Goal: Contribute content: Contribute content

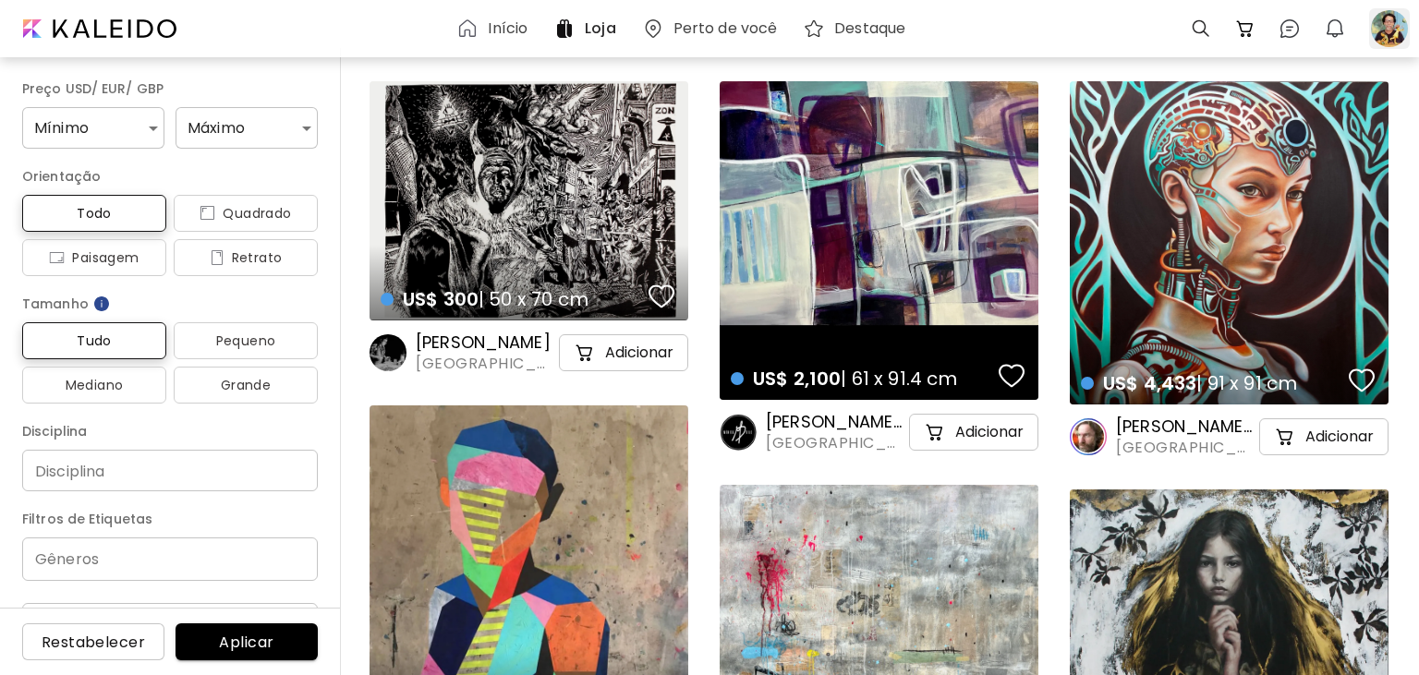
click at [1386, 27] on div at bounding box center [1389, 28] width 41 height 41
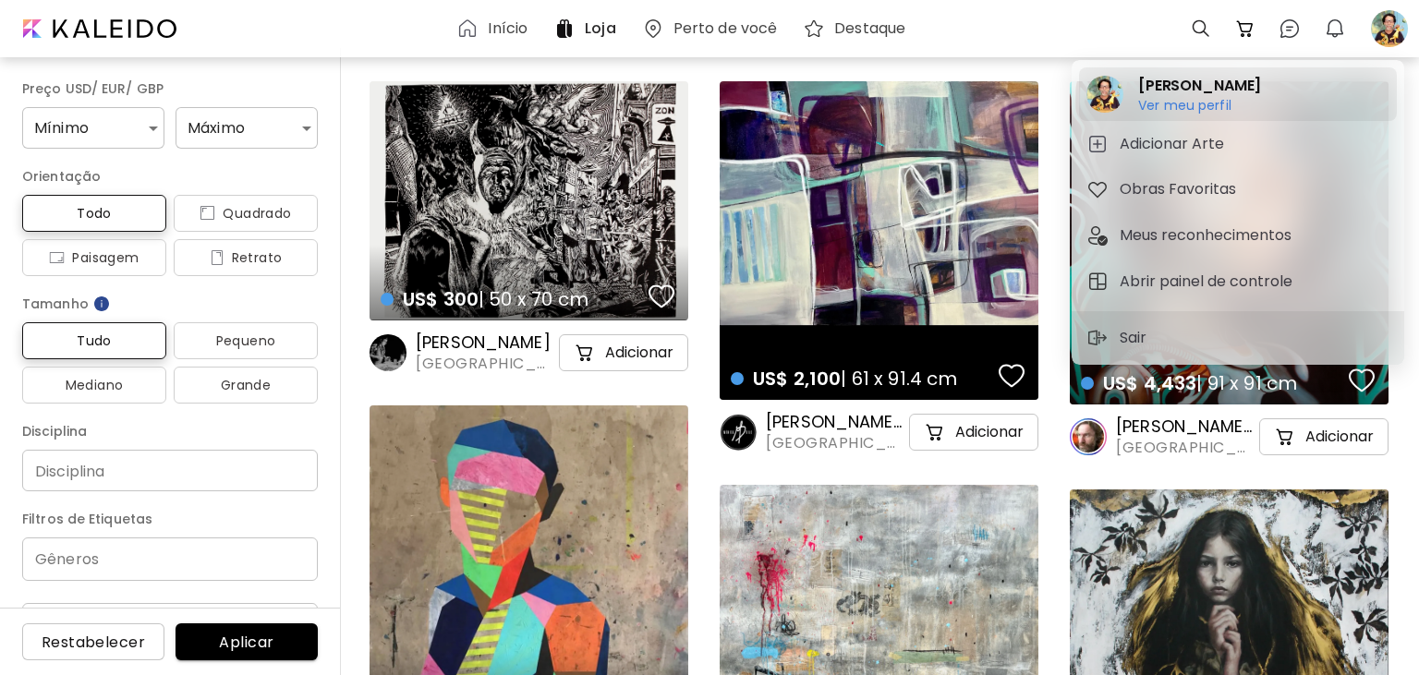
click at [1162, 100] on h6 "Ver meu perfil" at bounding box center [1199, 105] width 123 height 17
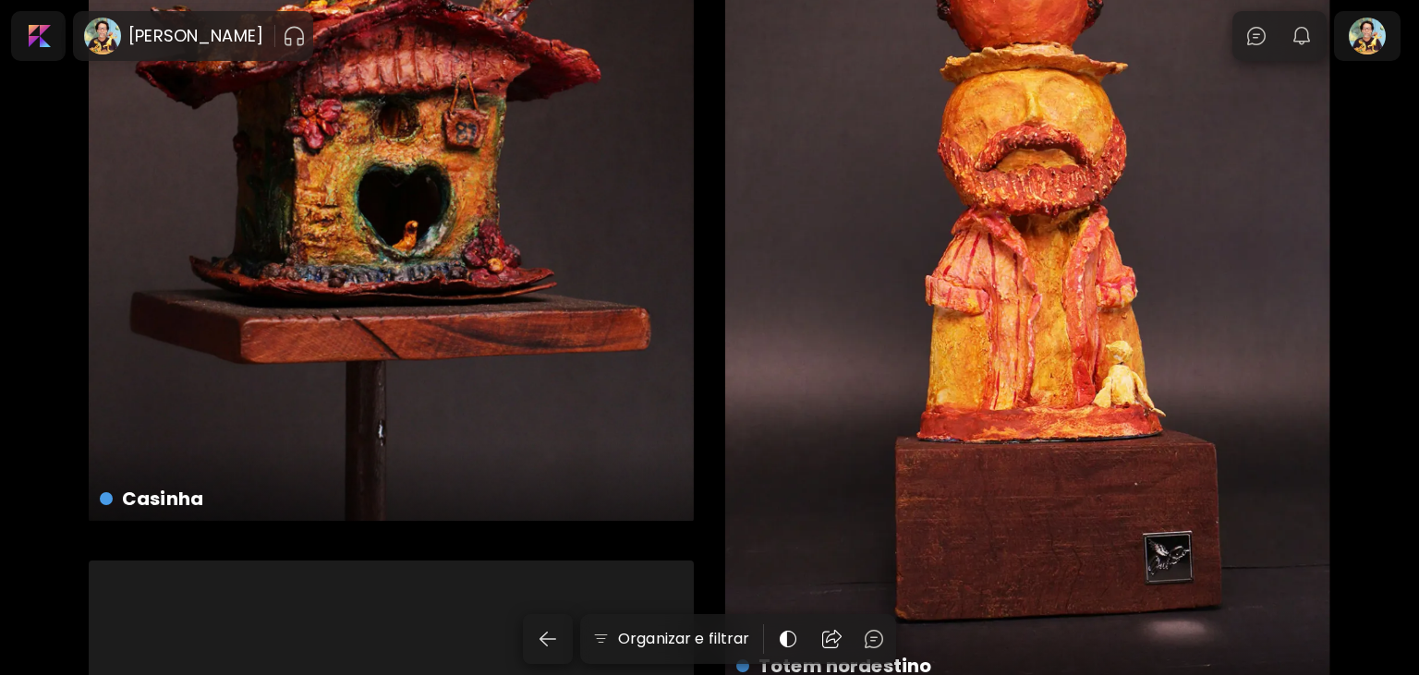
scroll to position [4389, 0]
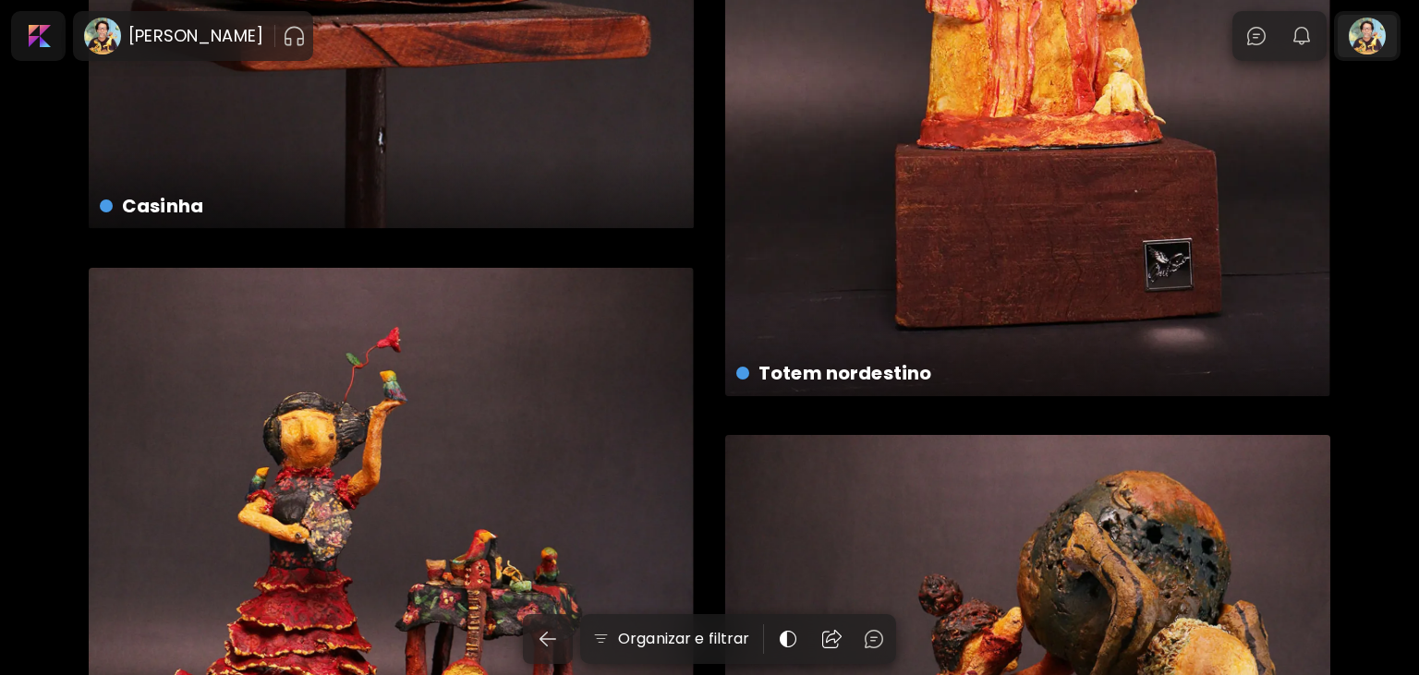
click at [1358, 29] on div at bounding box center [1366, 36] width 59 height 42
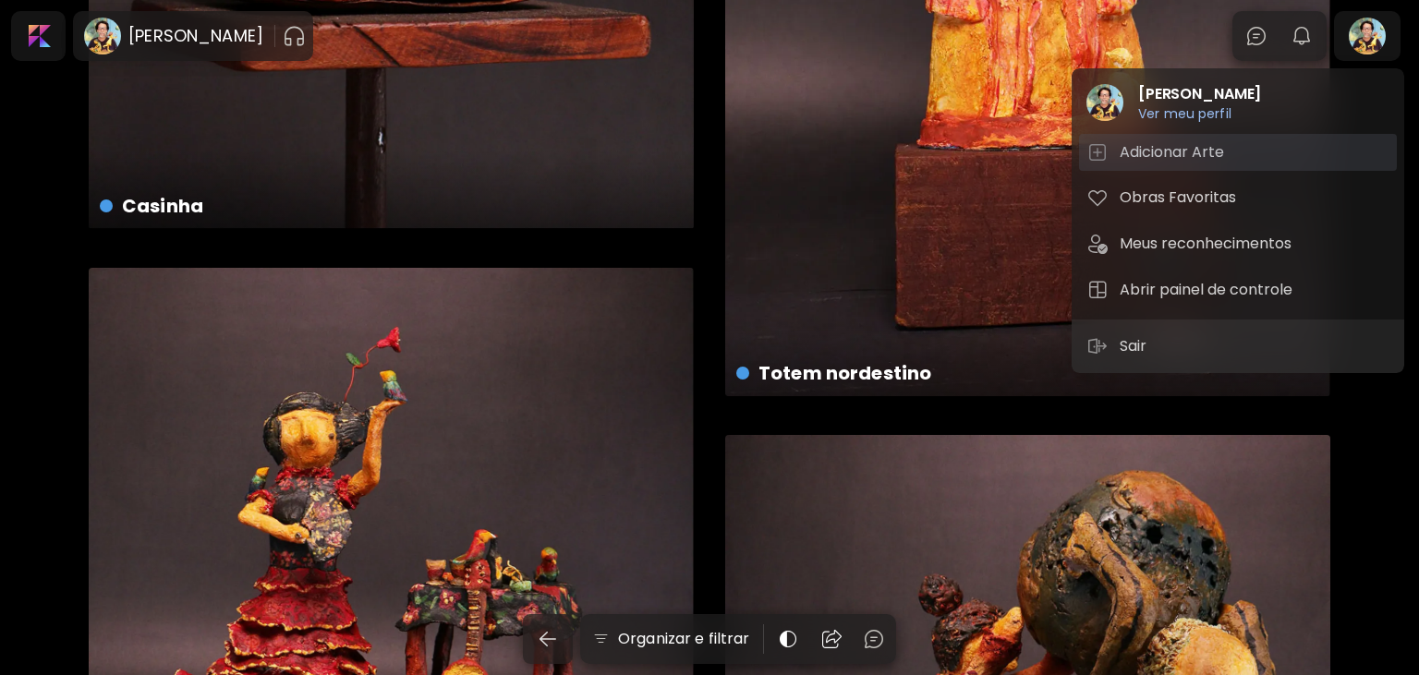
click at [1217, 150] on h5 "Adicionar Arte" at bounding box center [1174, 152] width 110 height 22
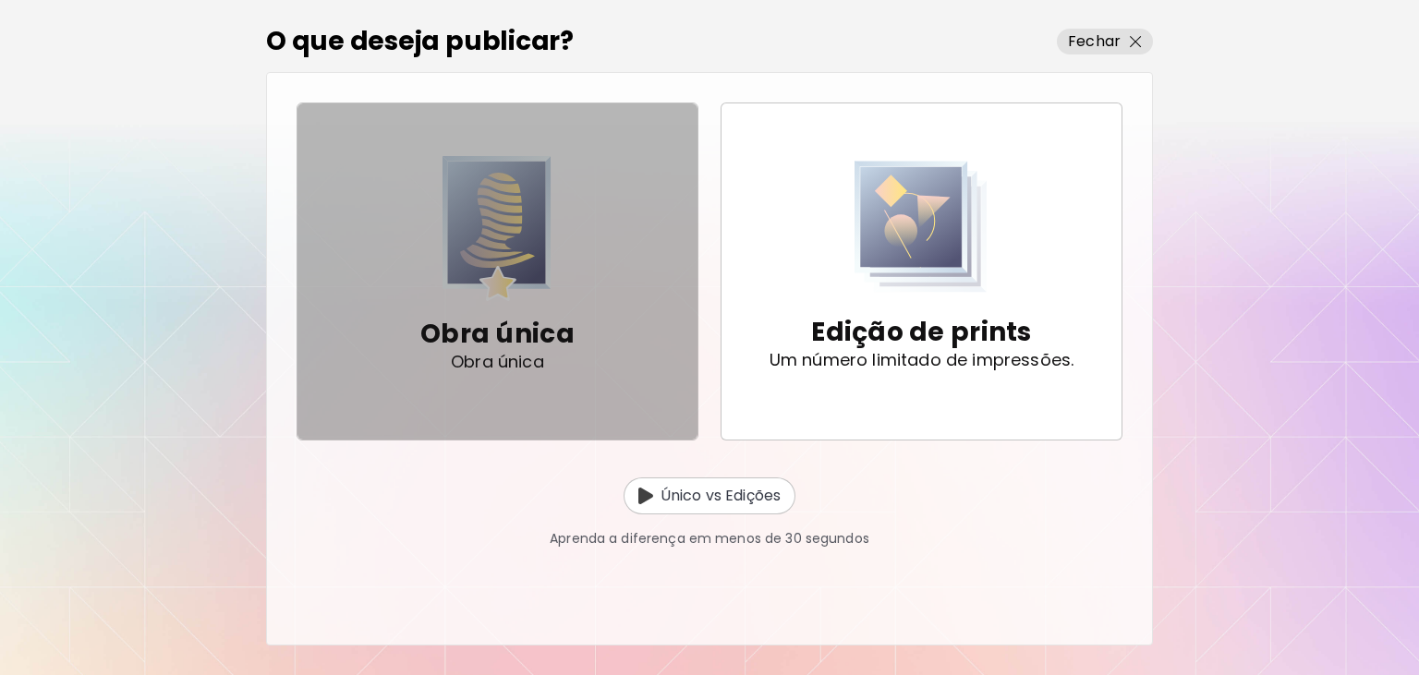
click at [508, 316] on p "Obra única" at bounding box center [497, 334] width 154 height 37
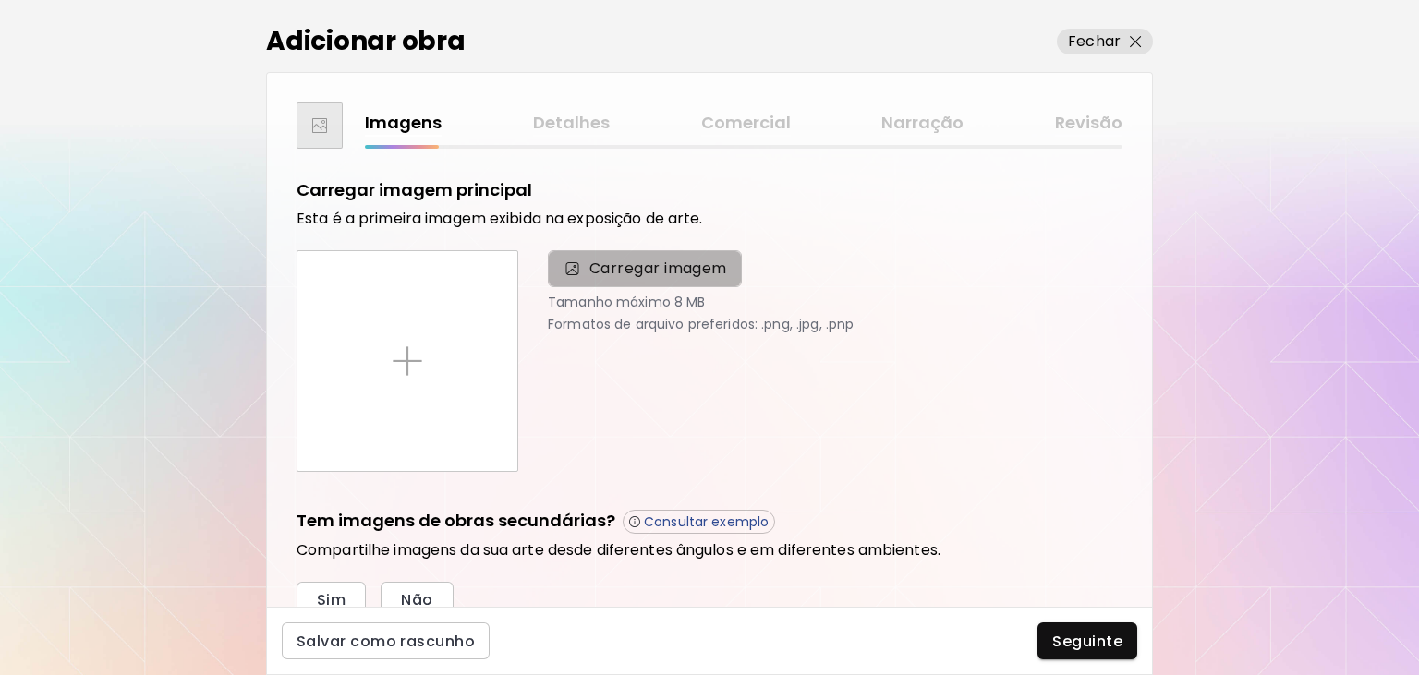
click at [641, 271] on span "Carregar imagem" at bounding box center [658, 269] width 138 height 22
click at [0, 0] on input "Carregar imagem" at bounding box center [0, 0] width 0 height 0
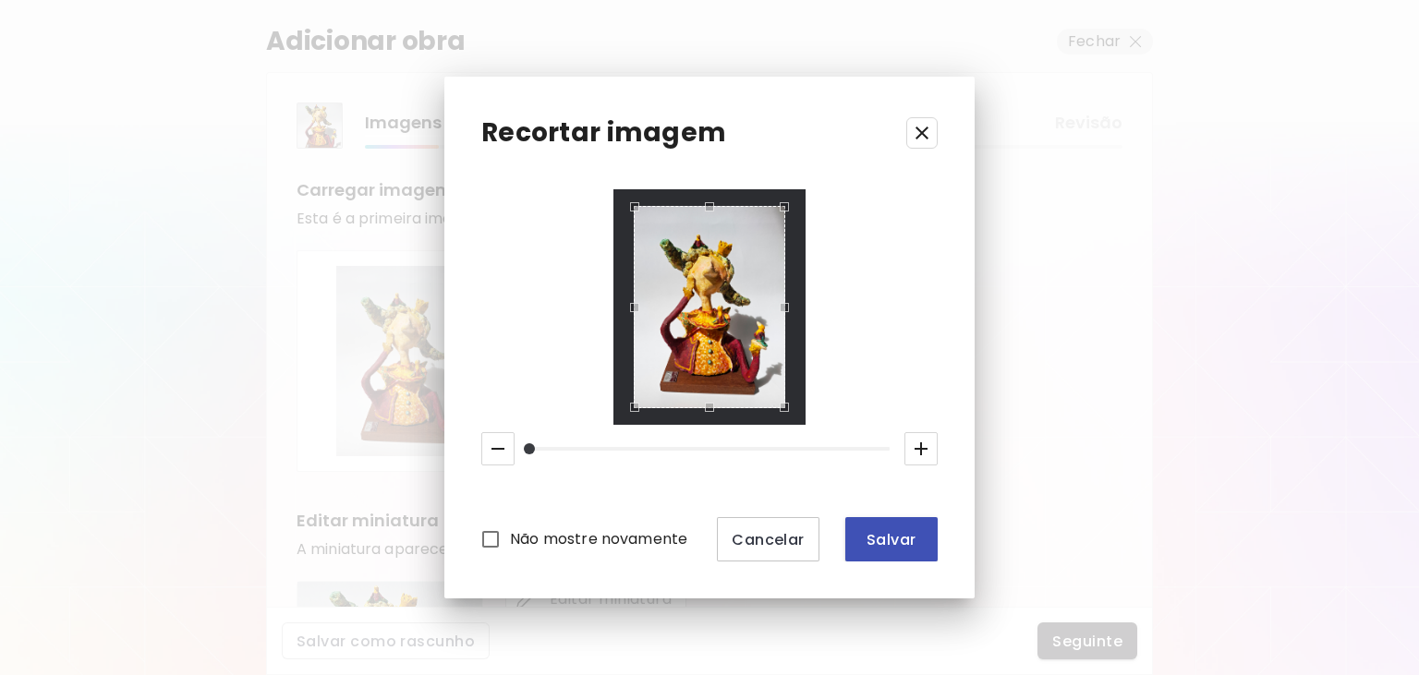
click at [886, 544] on span "Salvar" at bounding box center [891, 539] width 63 height 19
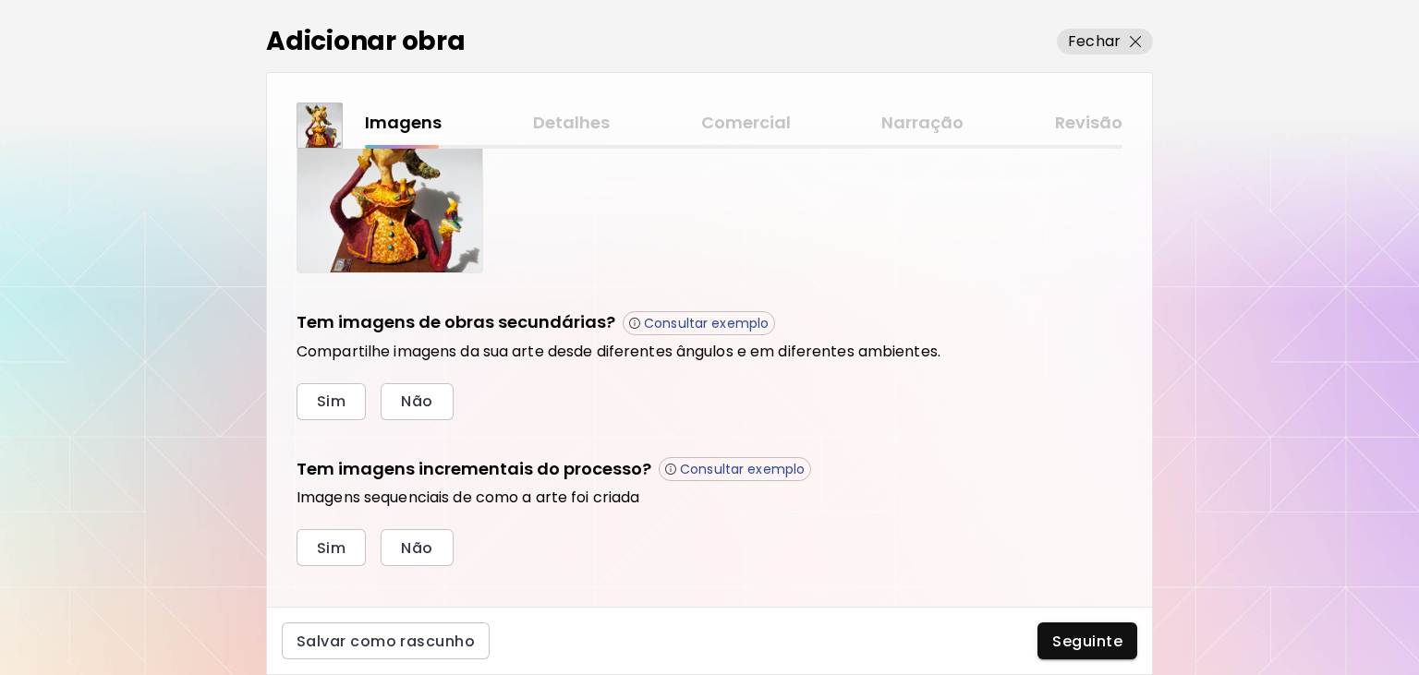
scroll to position [496, 0]
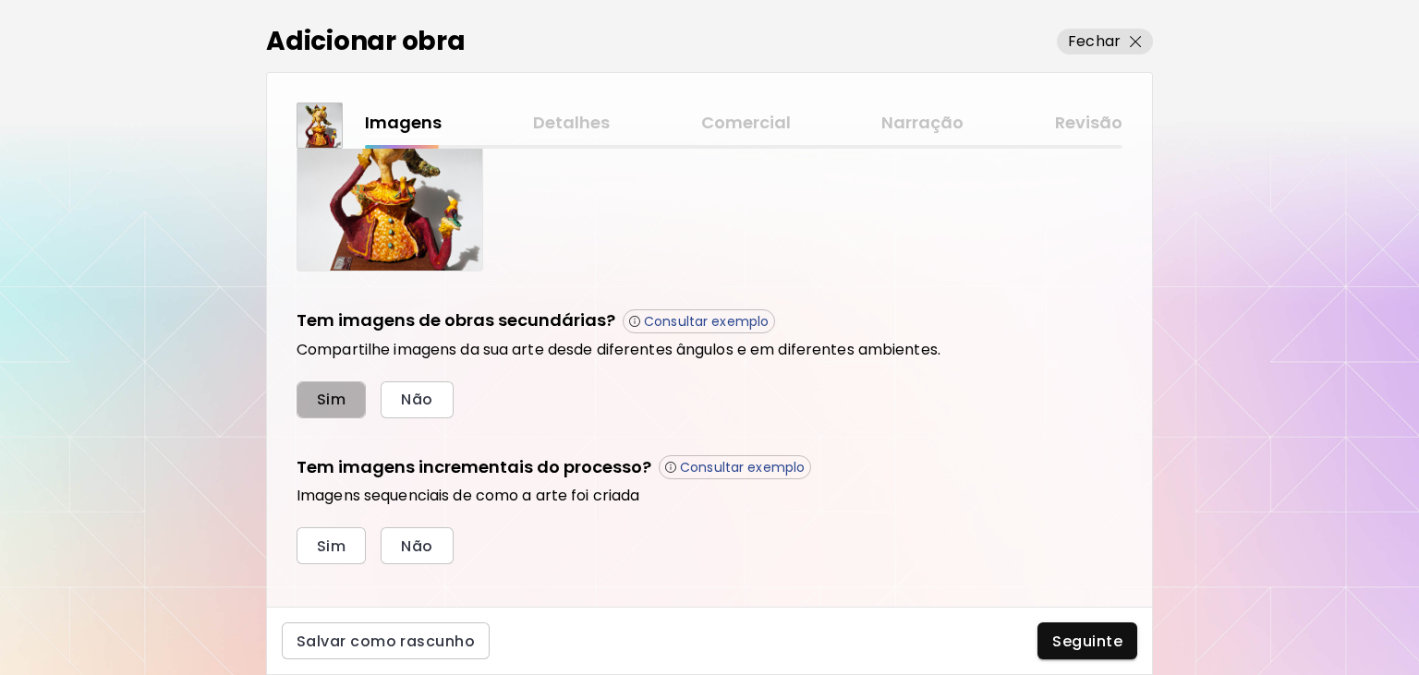
click at [328, 406] on span "Sim" at bounding box center [331, 399] width 29 height 19
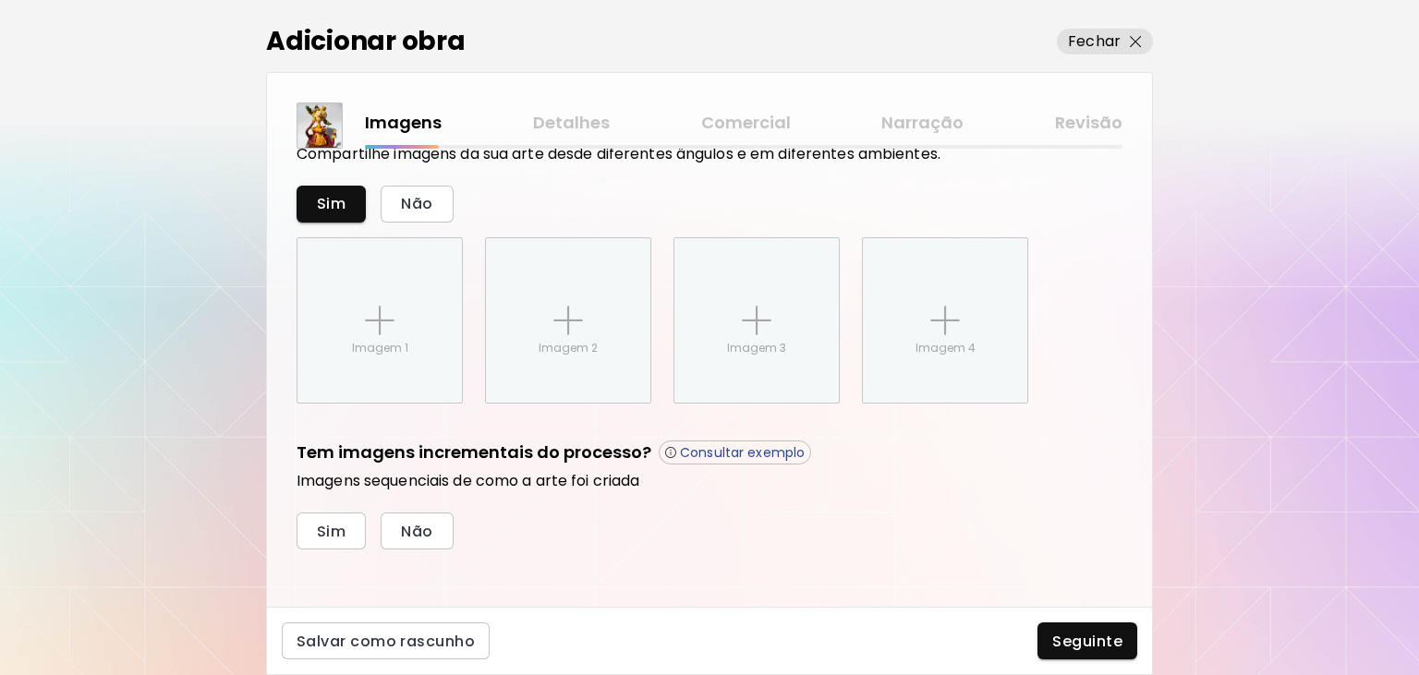
scroll to position [698, 0]
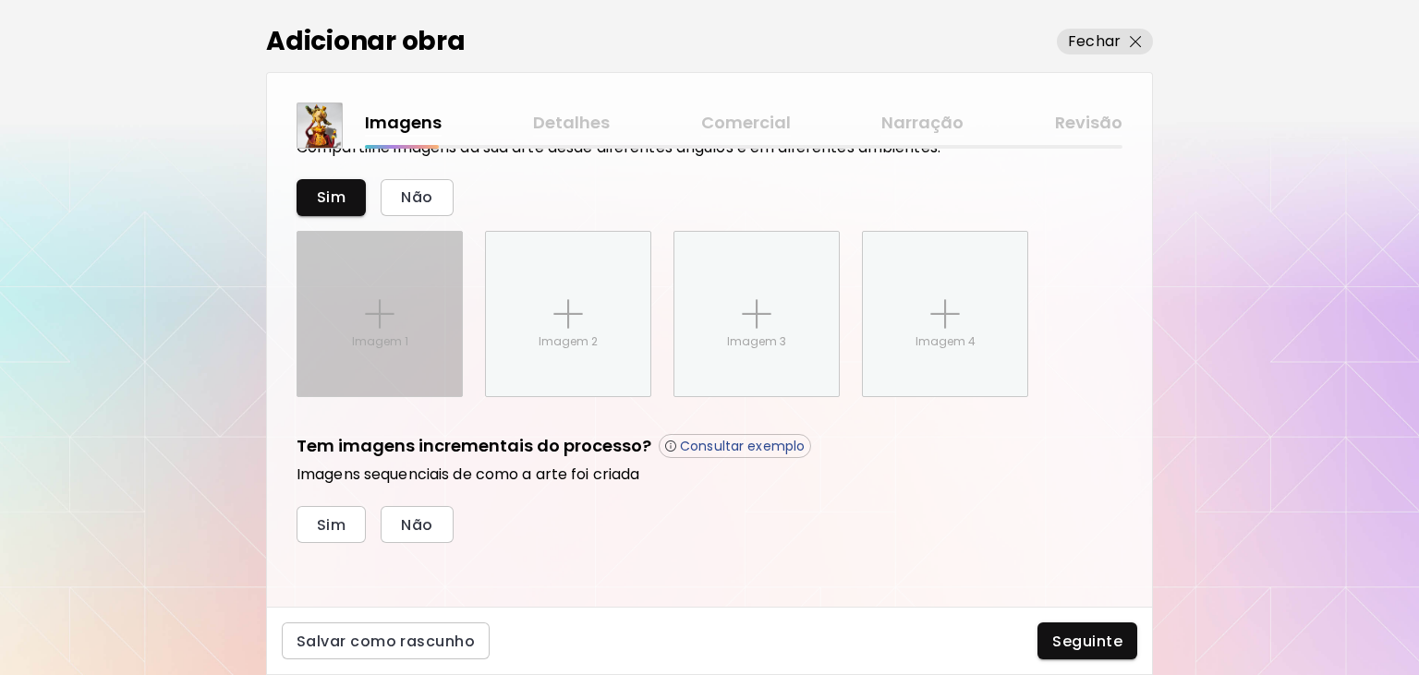
click at [374, 331] on div "Imagem 1" at bounding box center [379, 314] width 164 height 164
click at [0, 0] on input "Imagem 1" at bounding box center [0, 0] width 0 height 0
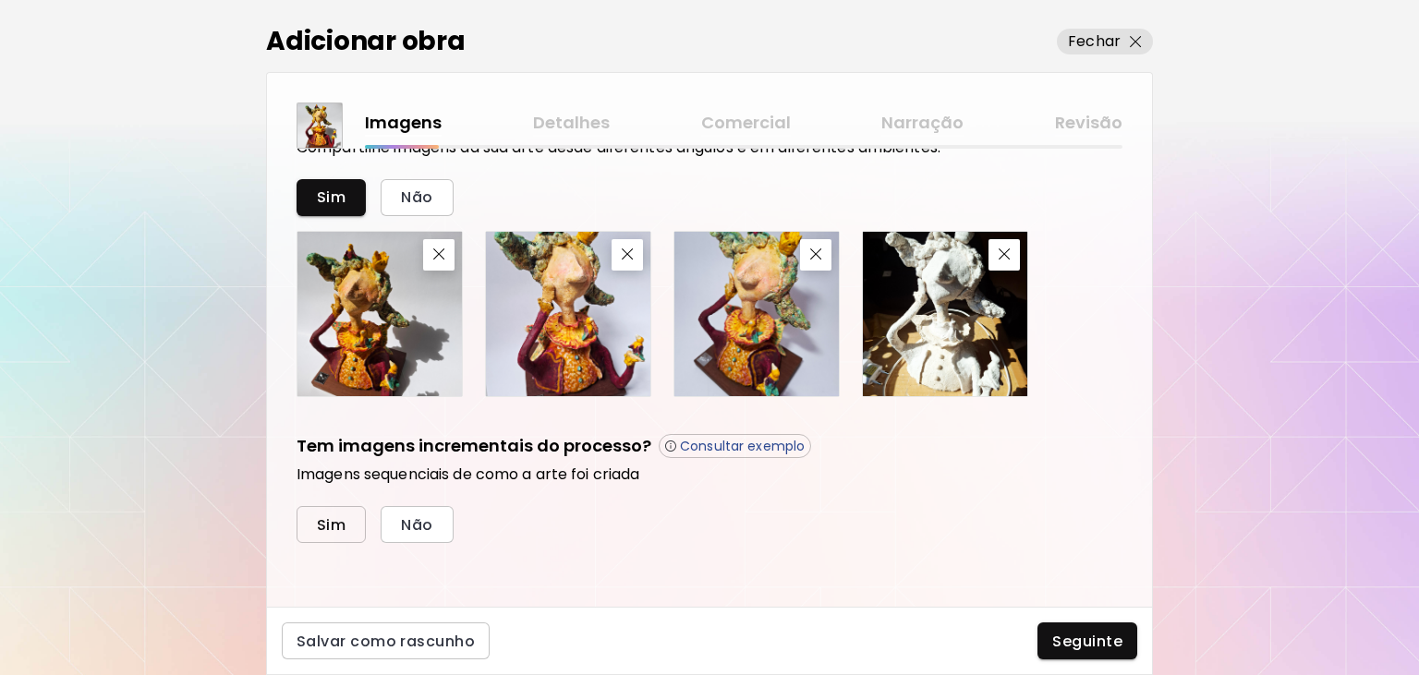
click at [342, 530] on span "Sim" at bounding box center [331, 524] width 29 height 19
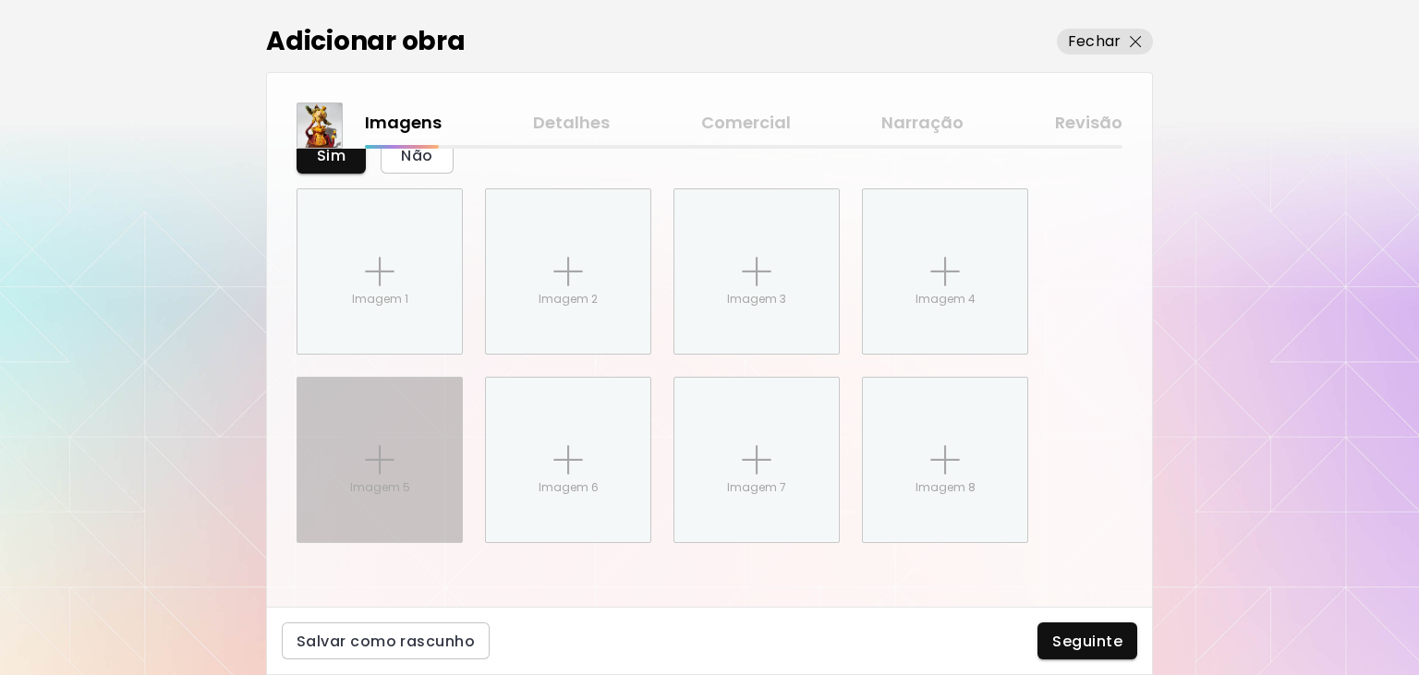
scroll to position [1068, 0]
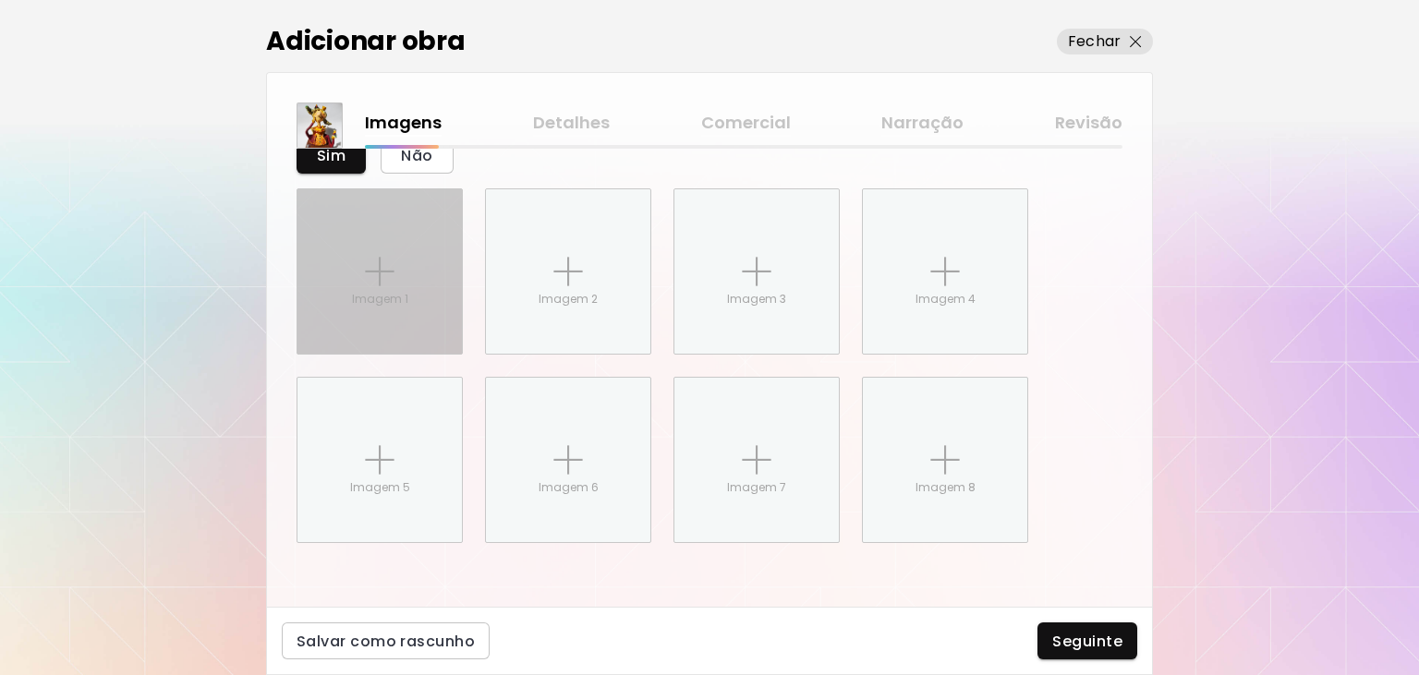
click at [375, 275] on img at bounding box center [380, 272] width 30 height 30
click at [0, 0] on input "Imagem 1" at bounding box center [0, 0] width 0 height 0
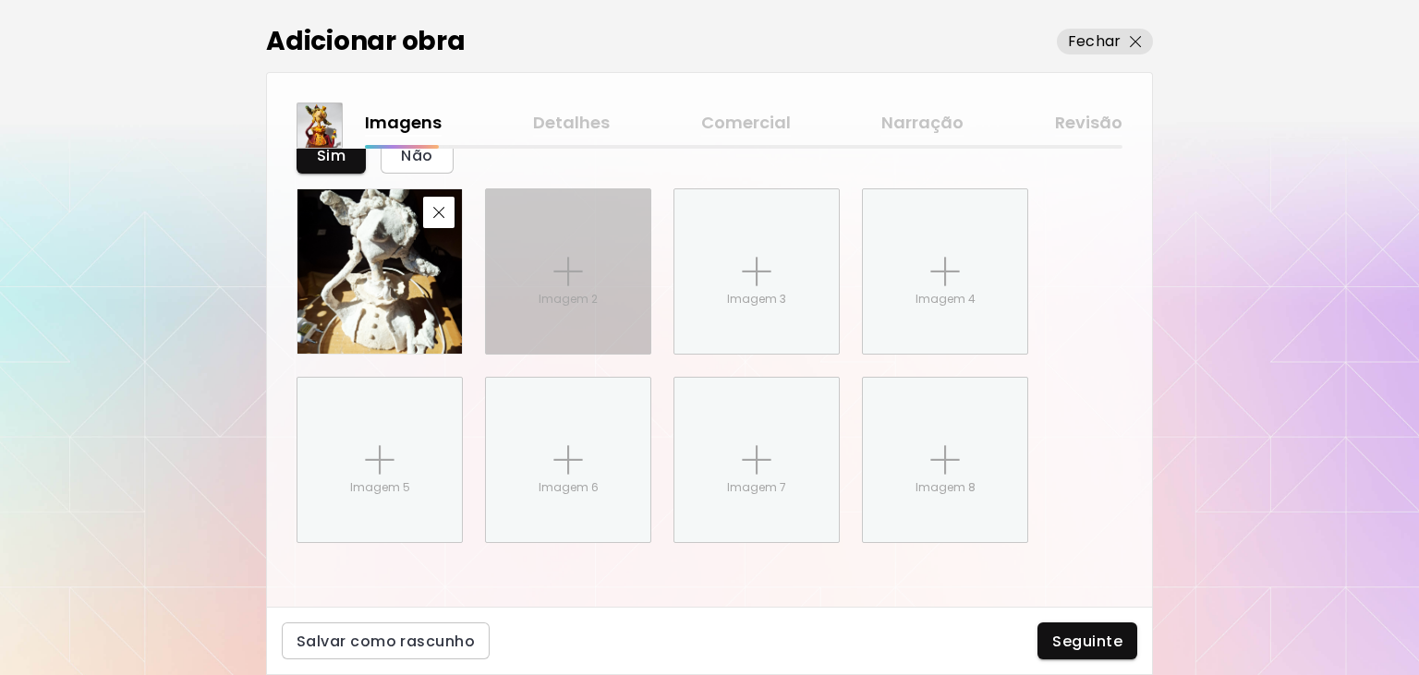
click at [582, 280] on img at bounding box center [568, 272] width 30 height 30
click at [0, 0] on input "Imagem 2" at bounding box center [0, 0] width 0 height 0
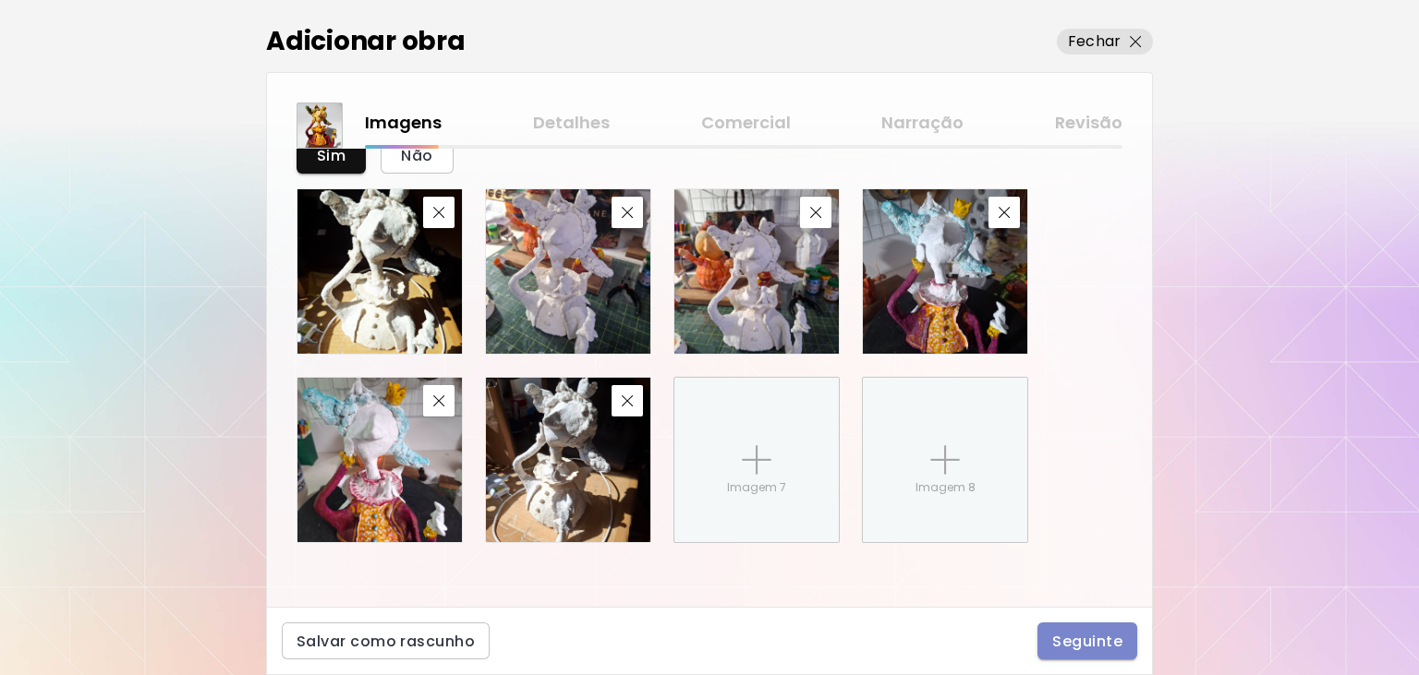
click at [1092, 637] on span "Seguinte" at bounding box center [1087, 641] width 70 height 19
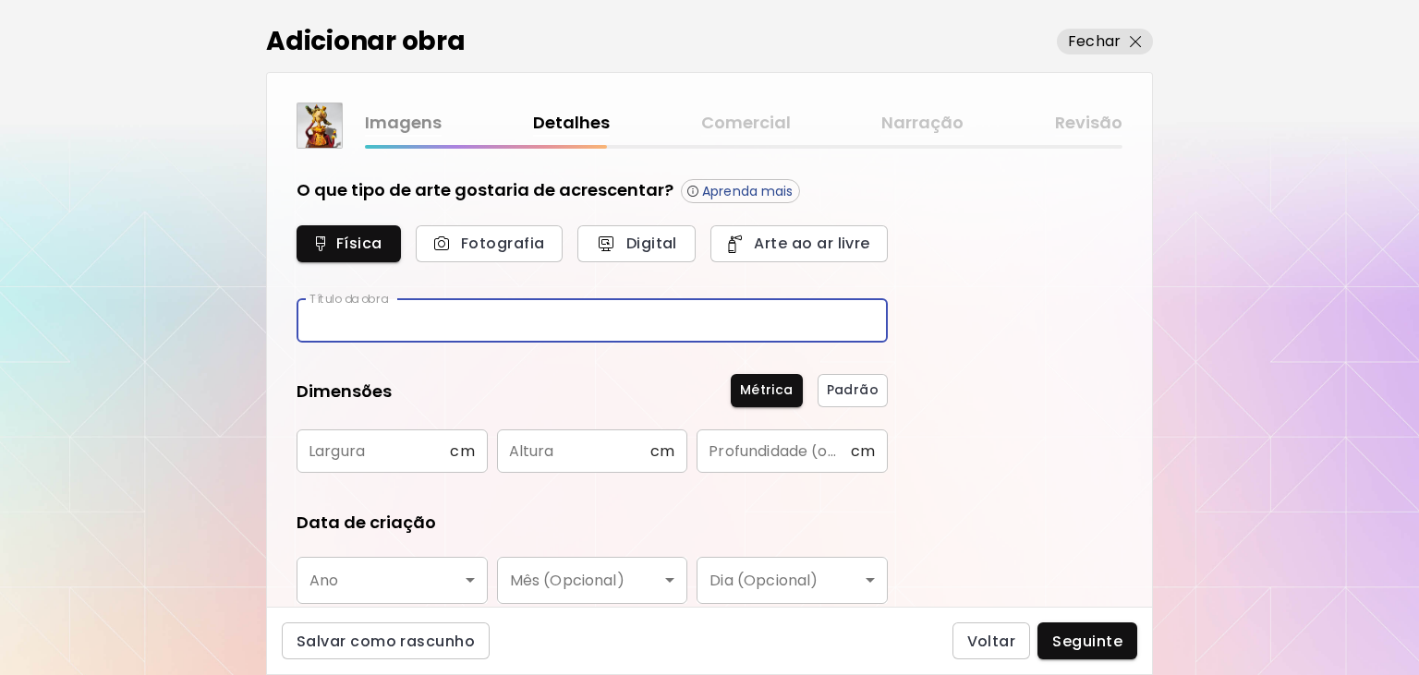
click at [427, 316] on input "text" at bounding box center [591, 320] width 591 height 43
type input "**********"
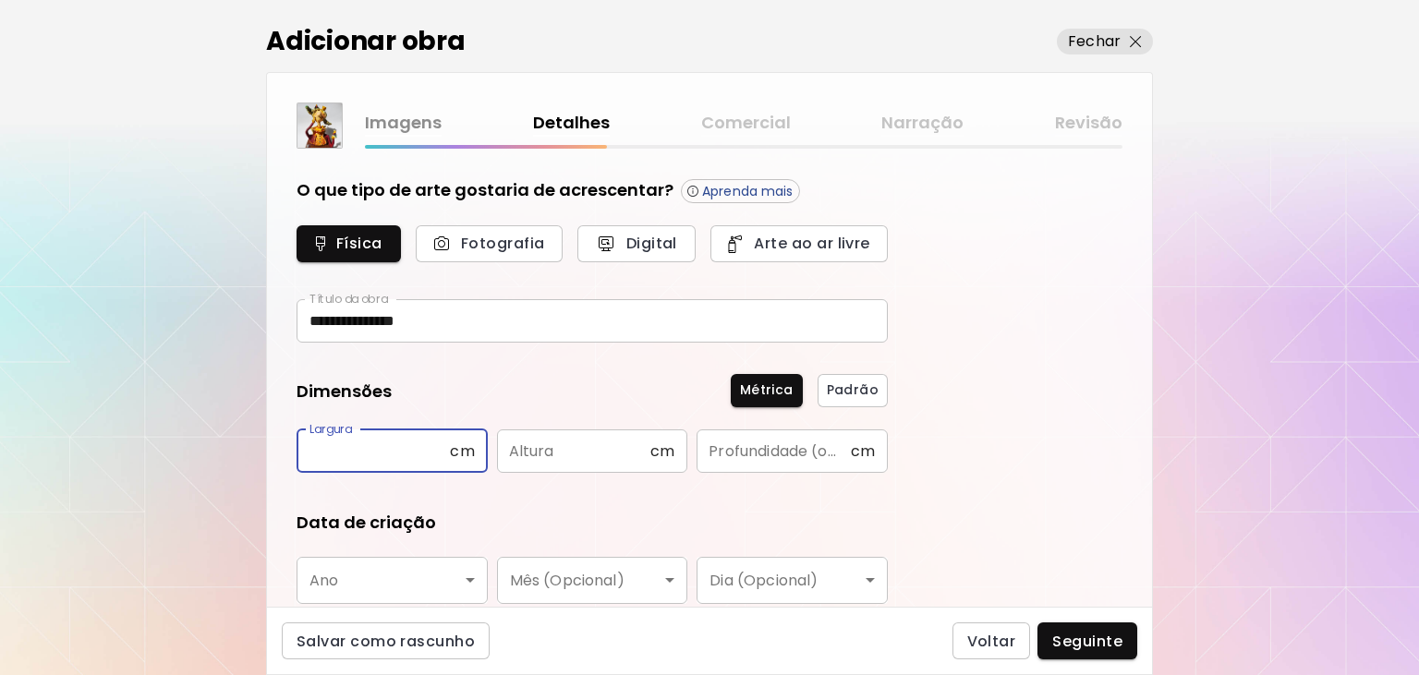
click at [341, 462] on input "text" at bounding box center [372, 450] width 153 height 43
type input "**"
click at [563, 449] on input "text" at bounding box center [573, 450] width 153 height 43
type input "**"
click at [738, 453] on input "text" at bounding box center [772, 450] width 153 height 43
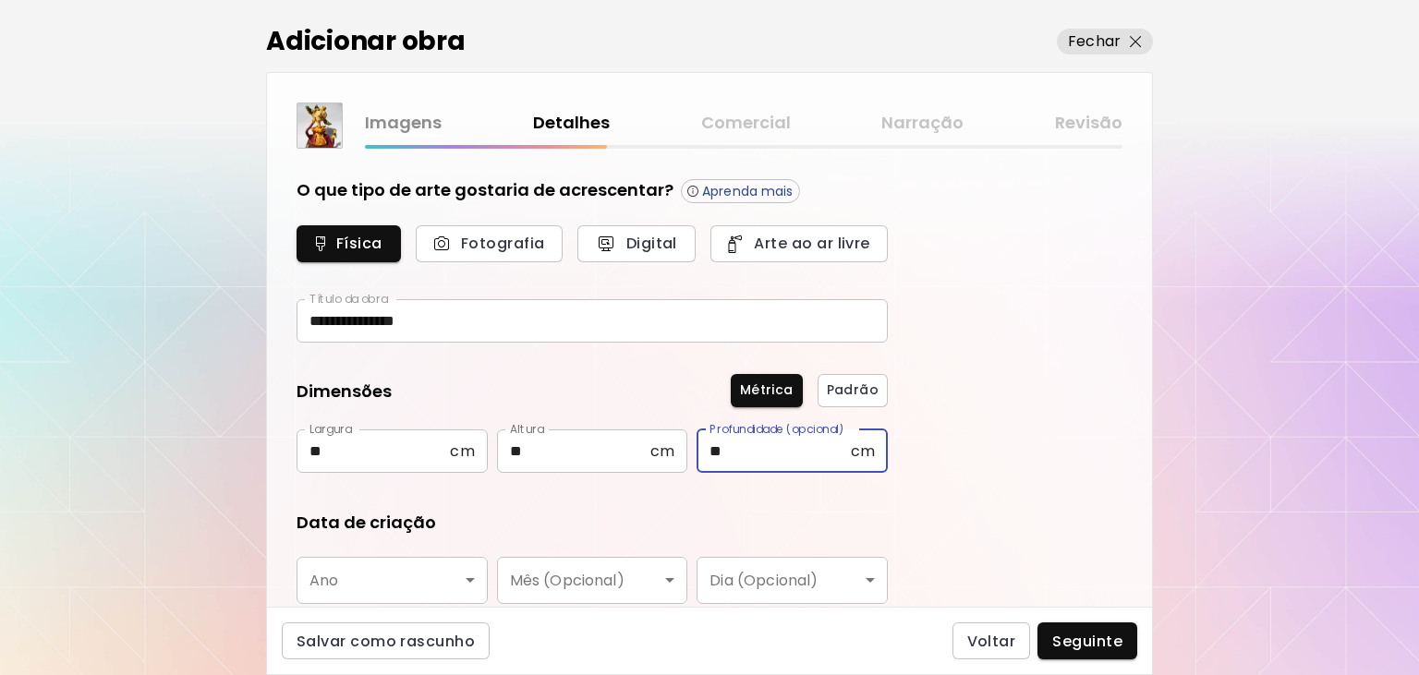
type input "**"
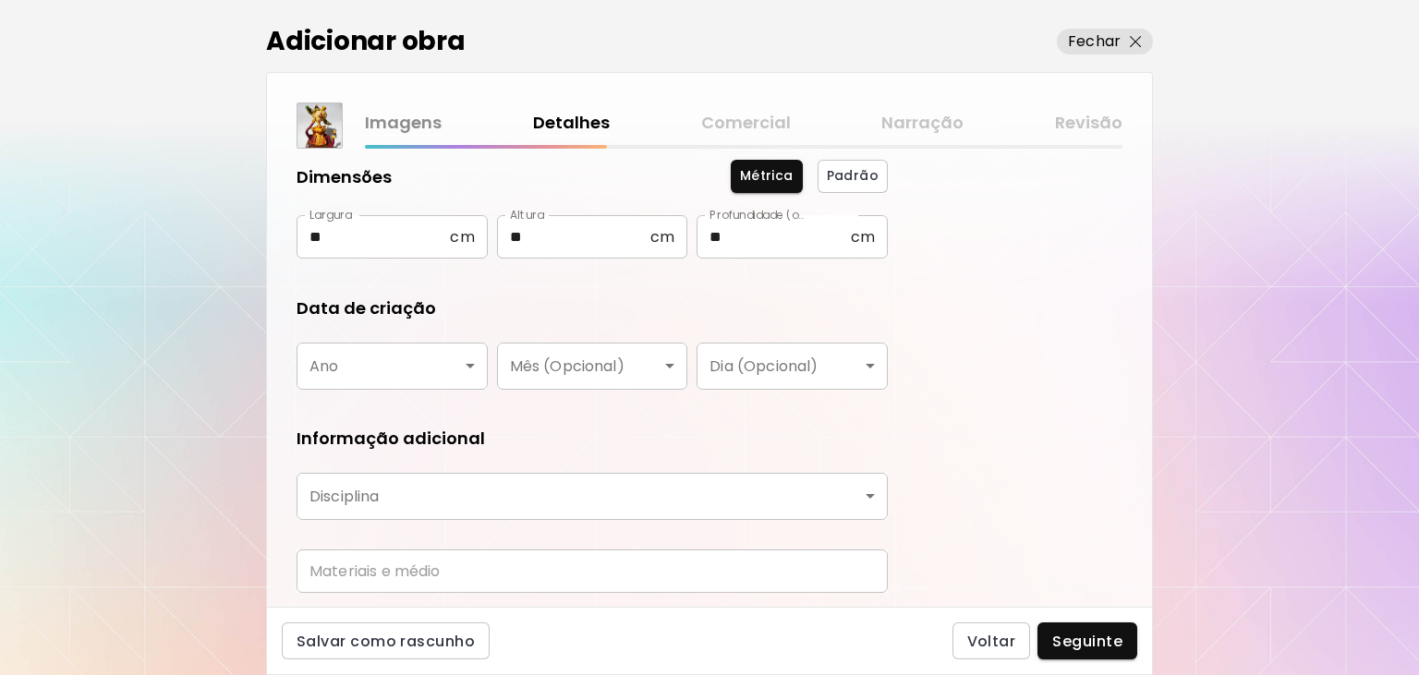
scroll to position [248, 0]
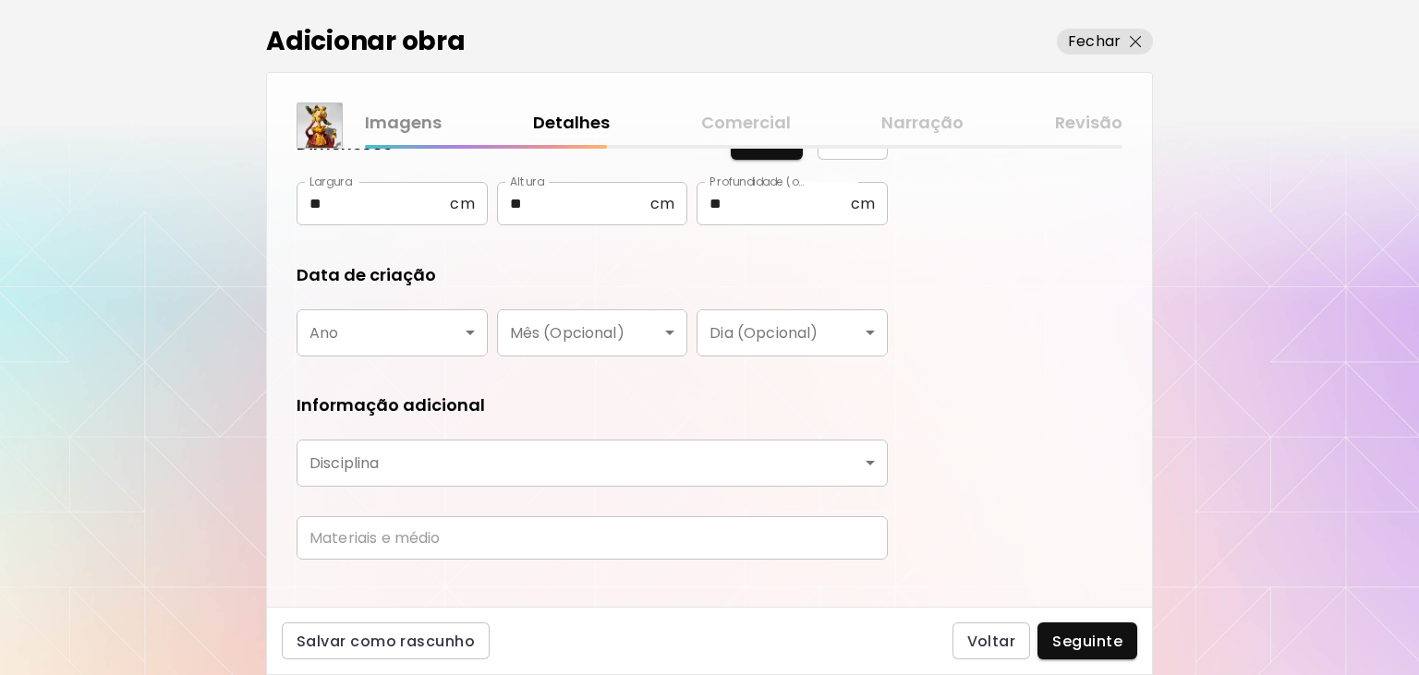
click at [417, 335] on body "**********" at bounding box center [709, 337] width 1419 height 675
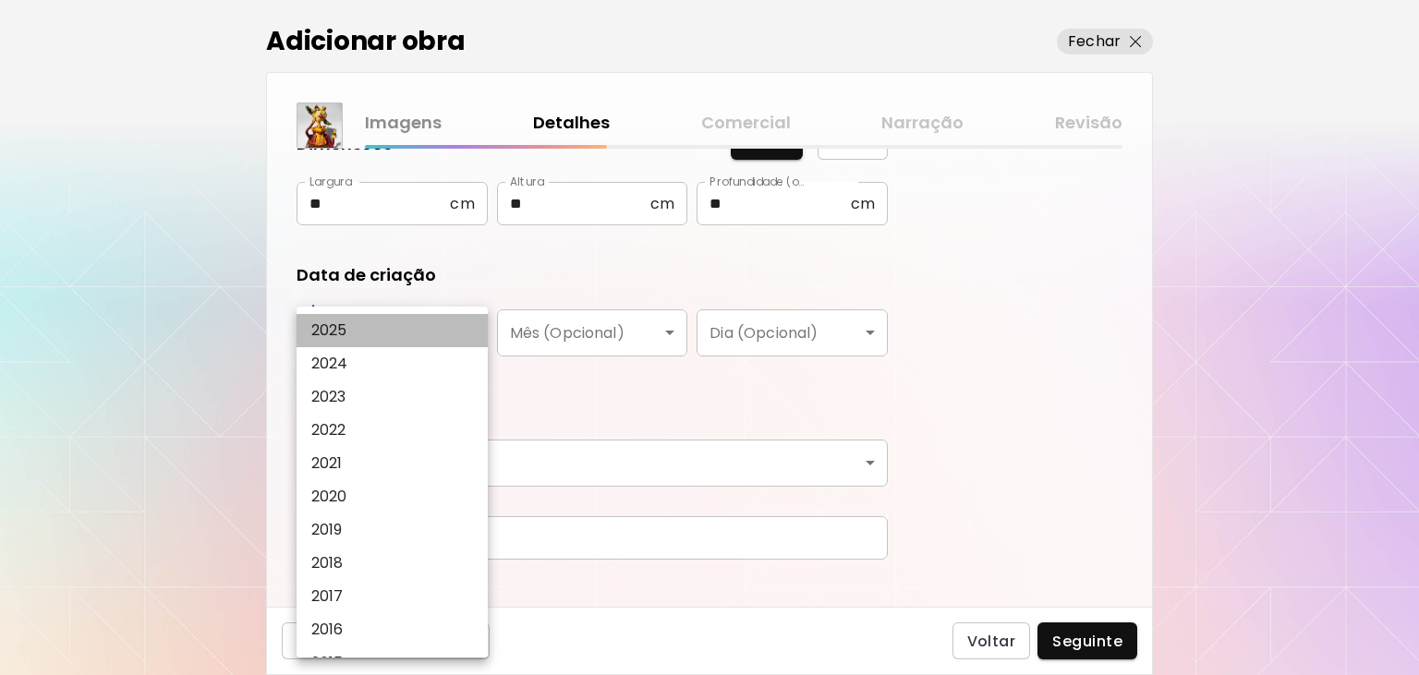
click at [376, 334] on li "2025" at bounding box center [391, 330] width 191 height 33
type input "****"
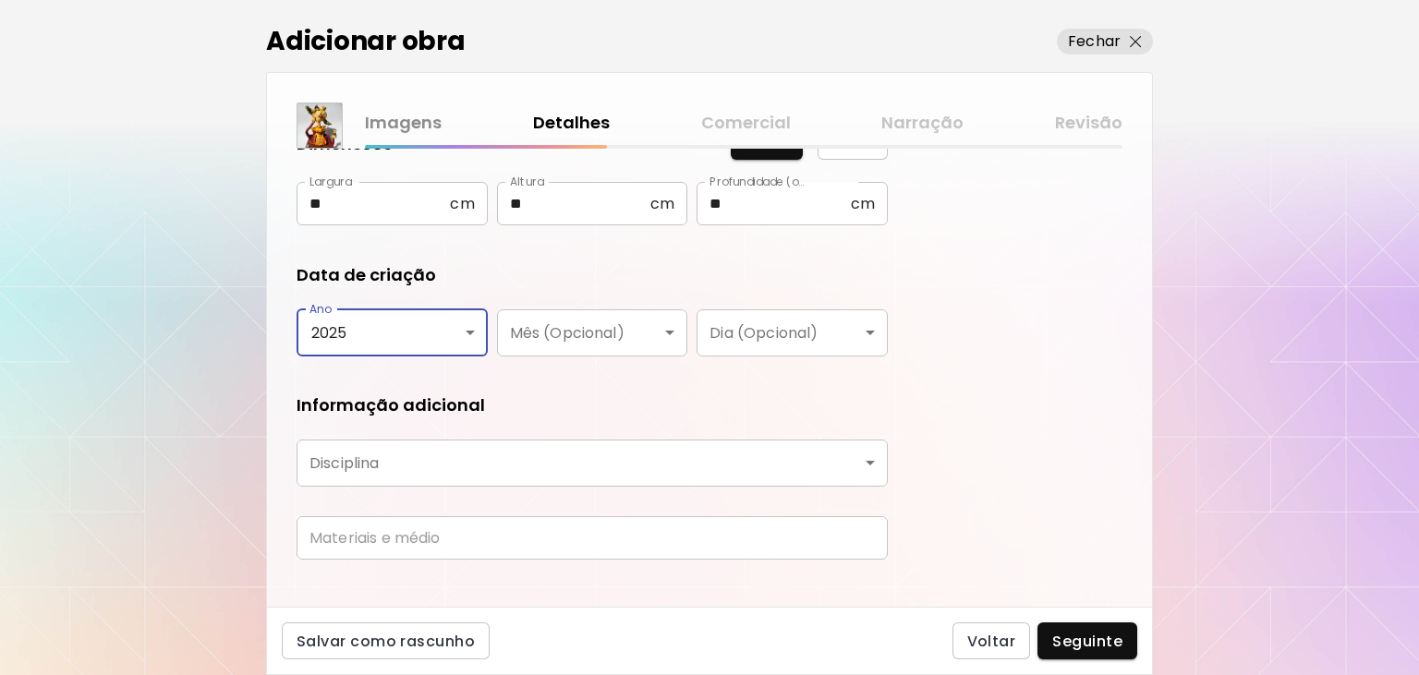
click at [409, 461] on body "**********" at bounding box center [709, 337] width 1419 height 675
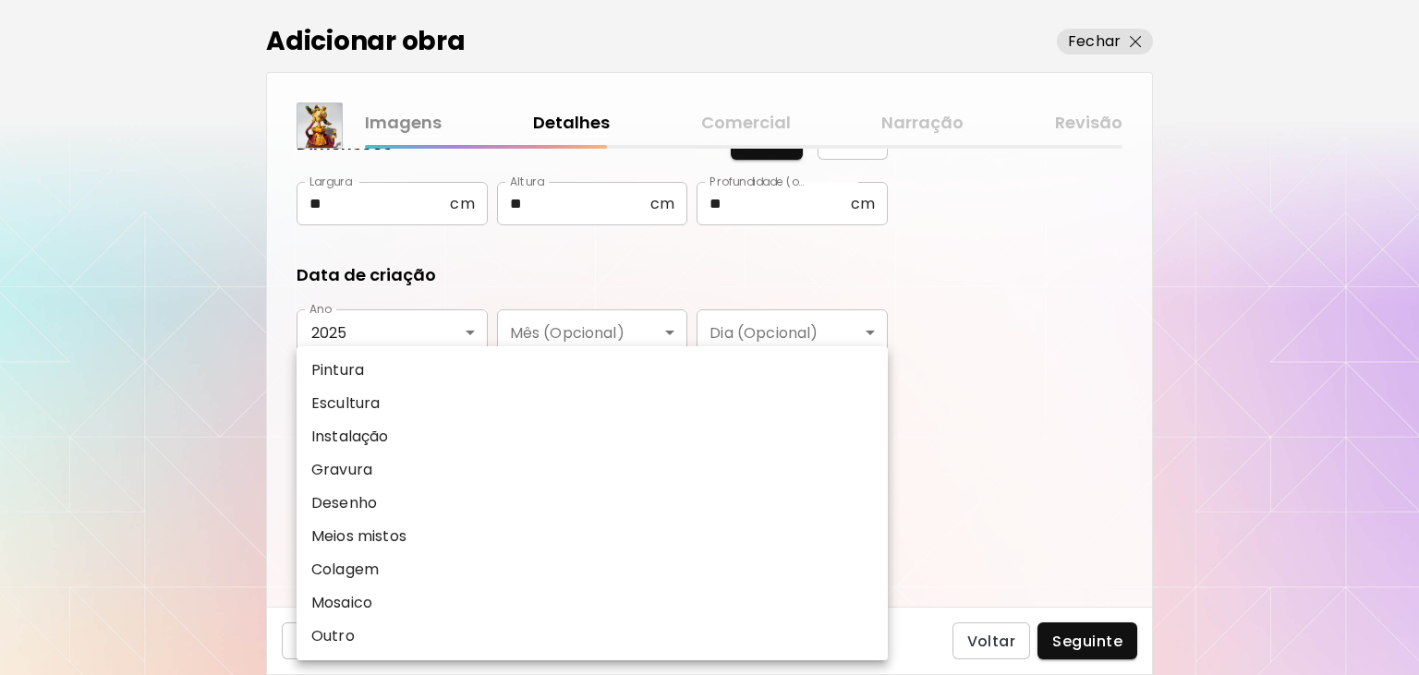
click at [388, 407] on li "Escultura" at bounding box center [591, 403] width 591 height 33
type input "*********"
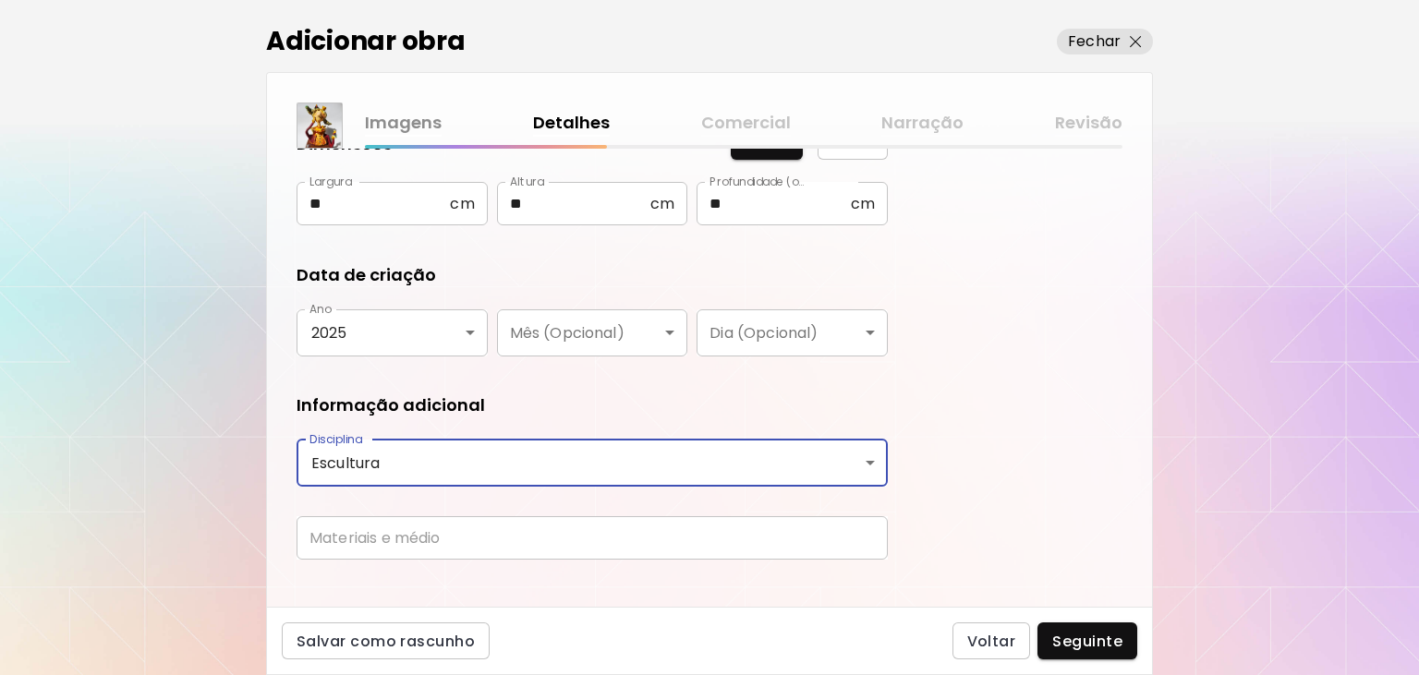
click at [400, 534] on input "text" at bounding box center [591, 537] width 591 height 43
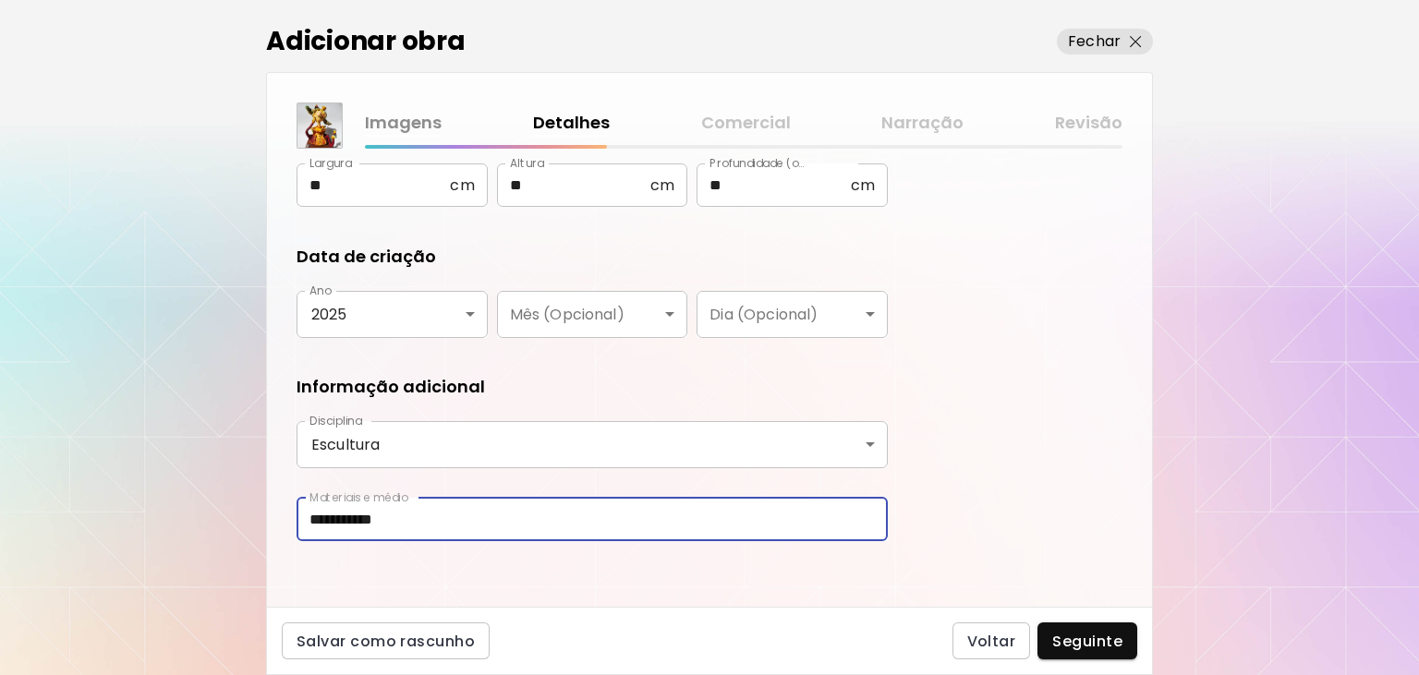
scroll to position [272, 0]
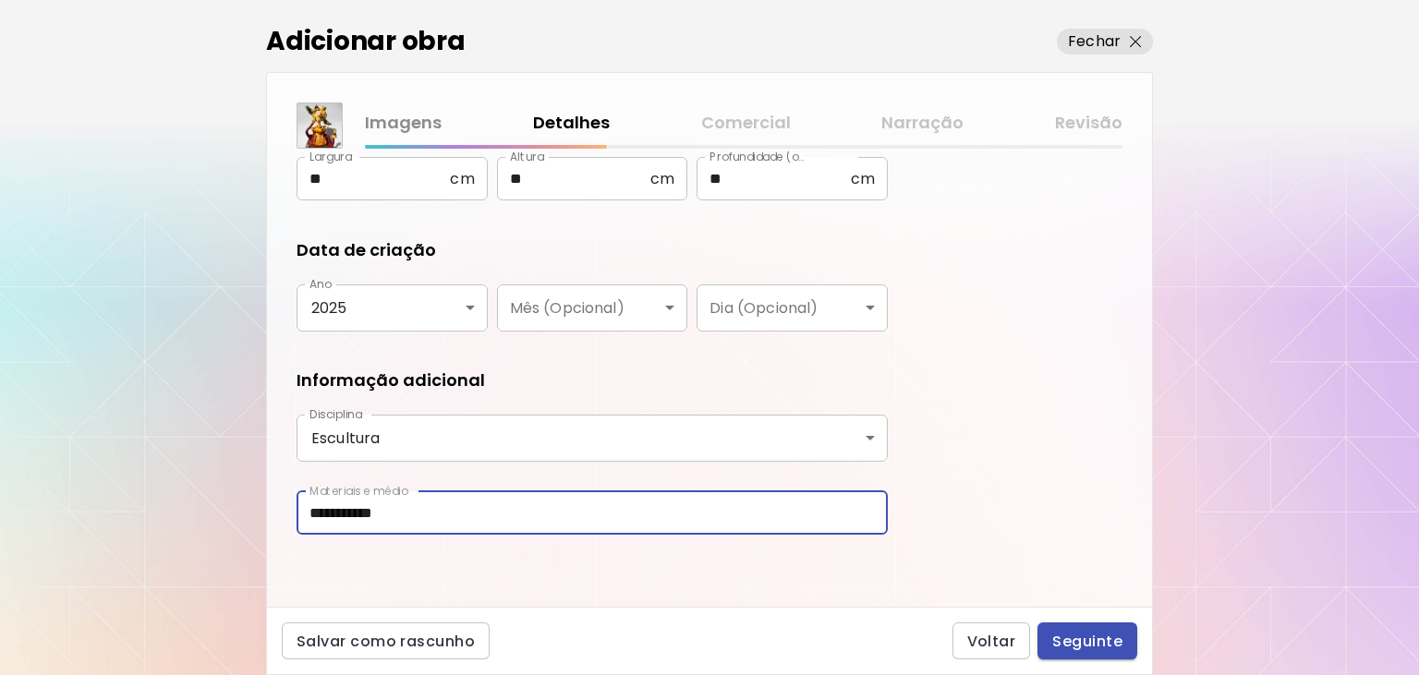
type input "**********"
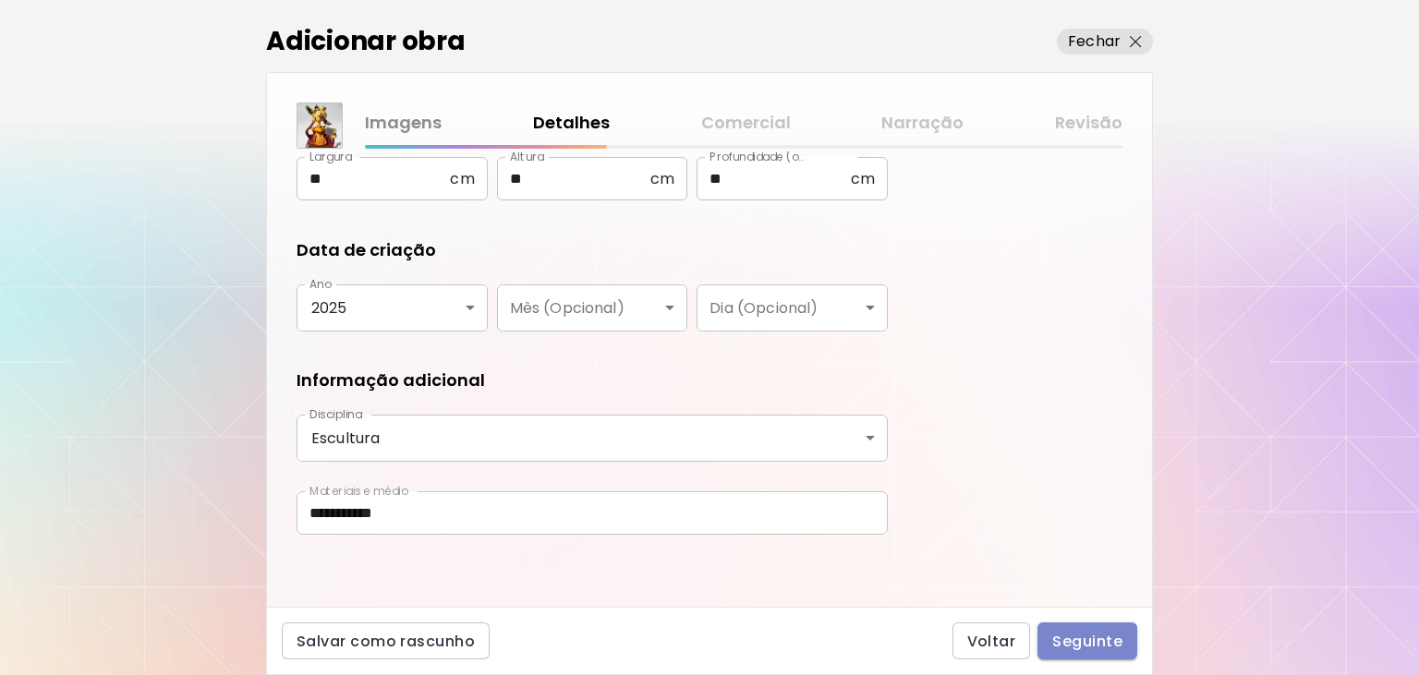
click at [1099, 644] on span "Seguinte" at bounding box center [1087, 641] width 70 height 19
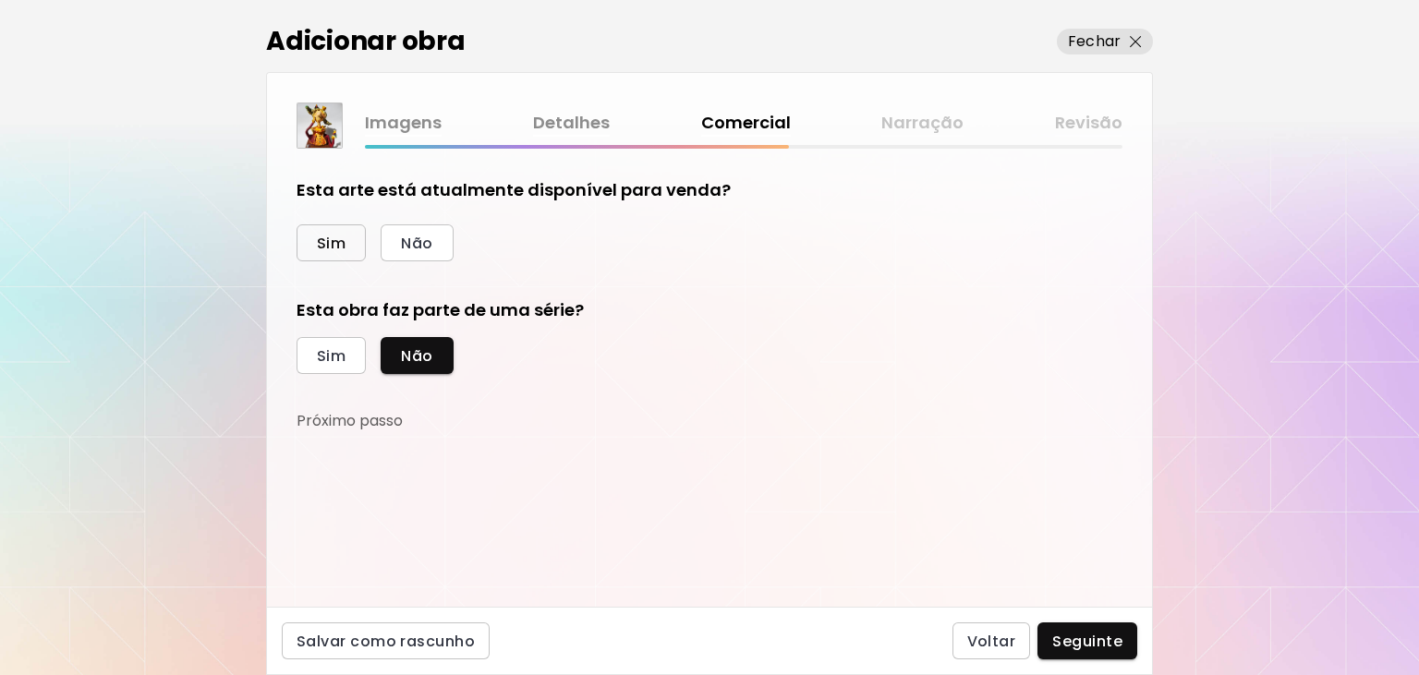
click at [345, 241] on span "Sim" at bounding box center [331, 243] width 29 height 19
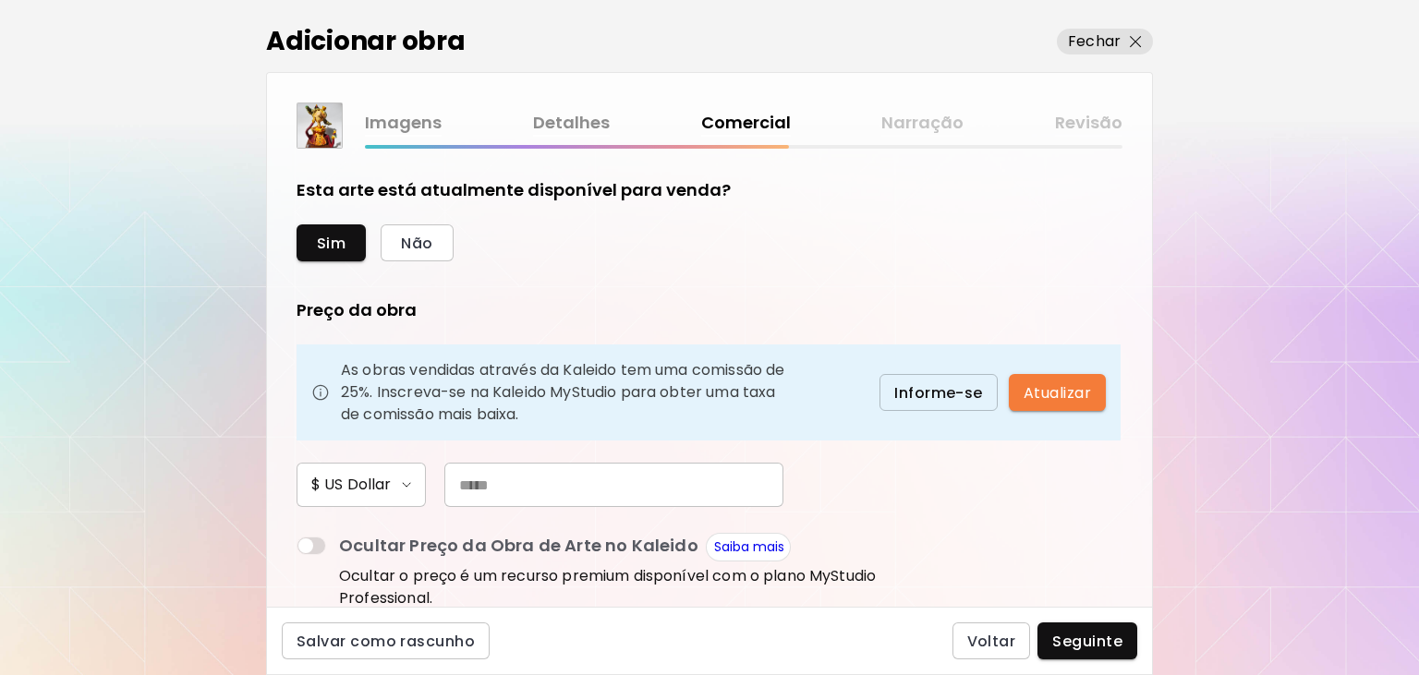
click at [468, 490] on input "text" at bounding box center [613, 485] width 339 height 44
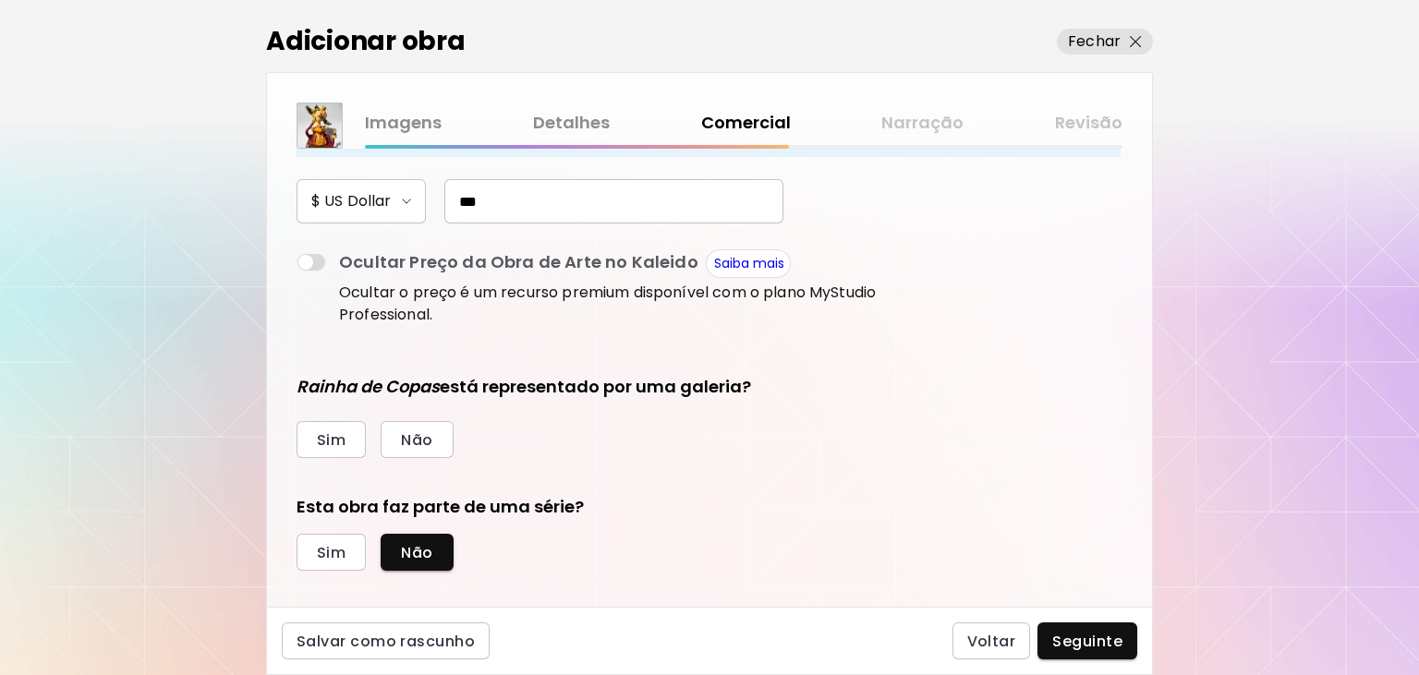
scroll to position [303, 0]
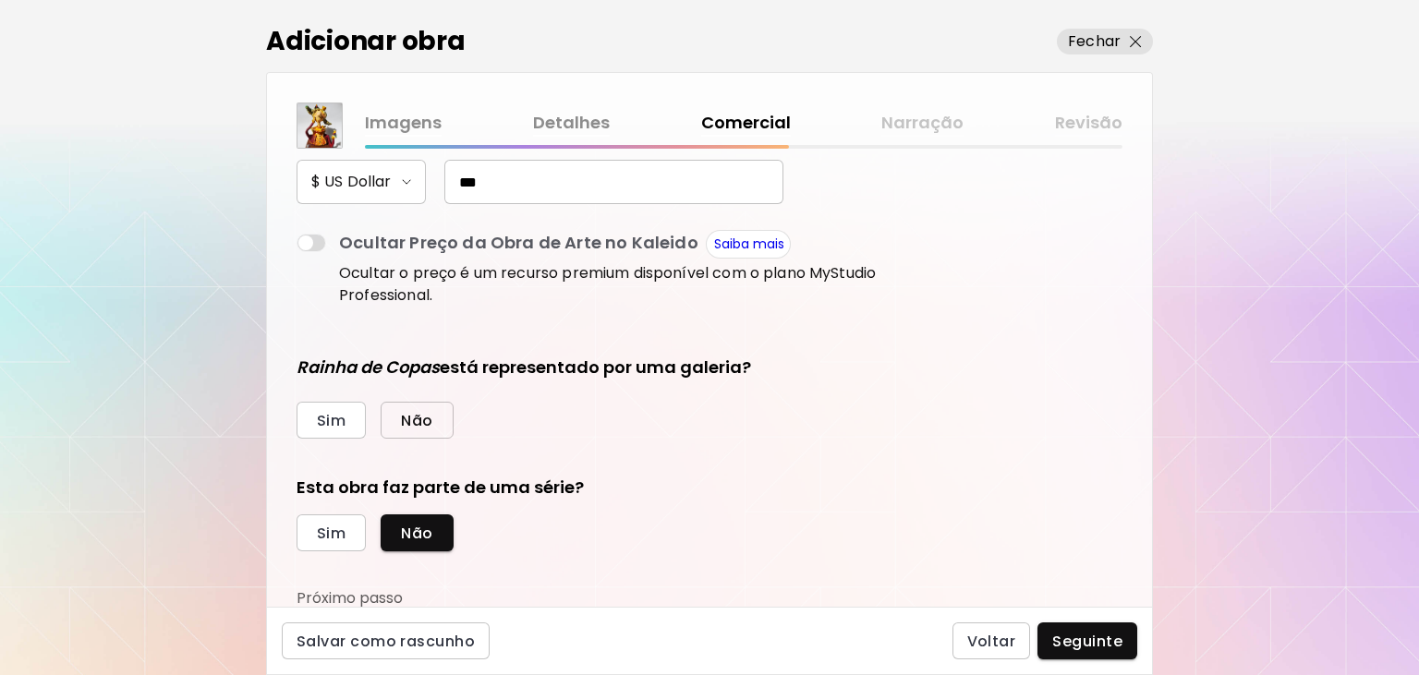
type input "***"
click at [415, 422] on span "Não" at bounding box center [416, 420] width 31 height 19
click at [1092, 644] on span "Seguinte" at bounding box center [1087, 641] width 70 height 19
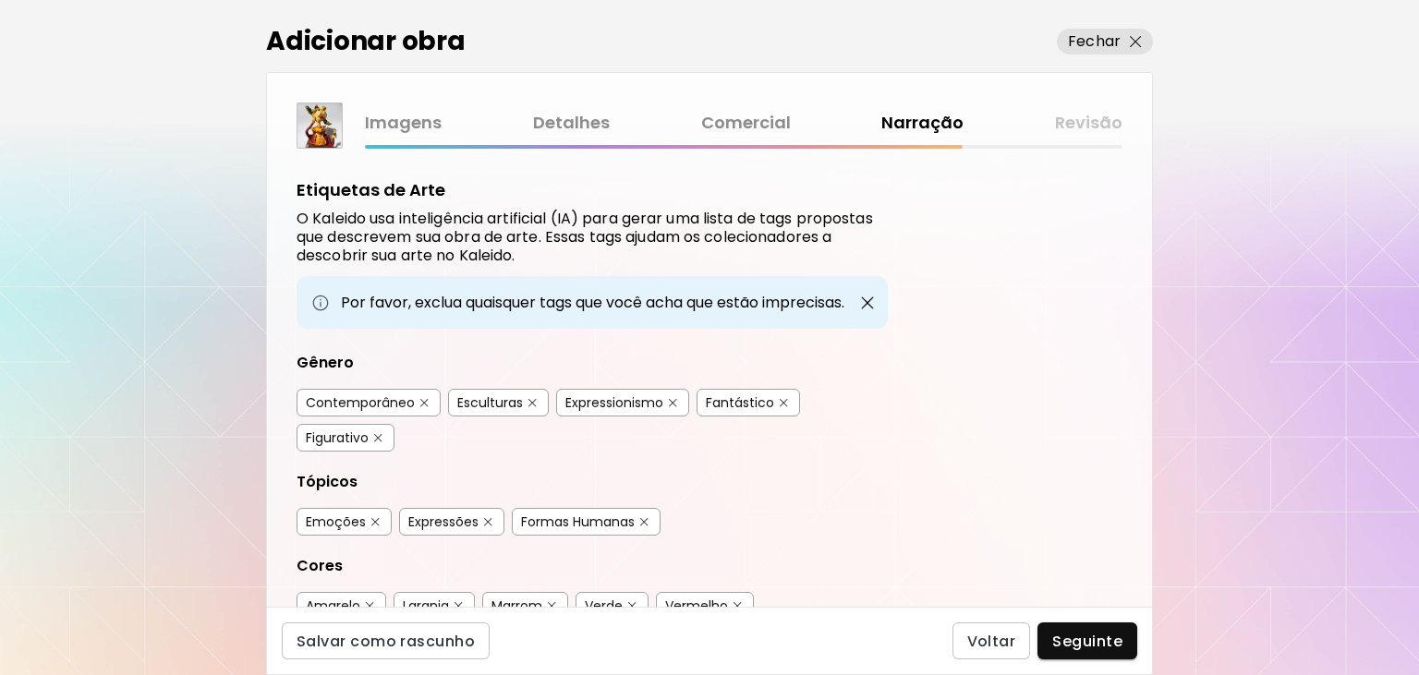
scroll to position [560, 0]
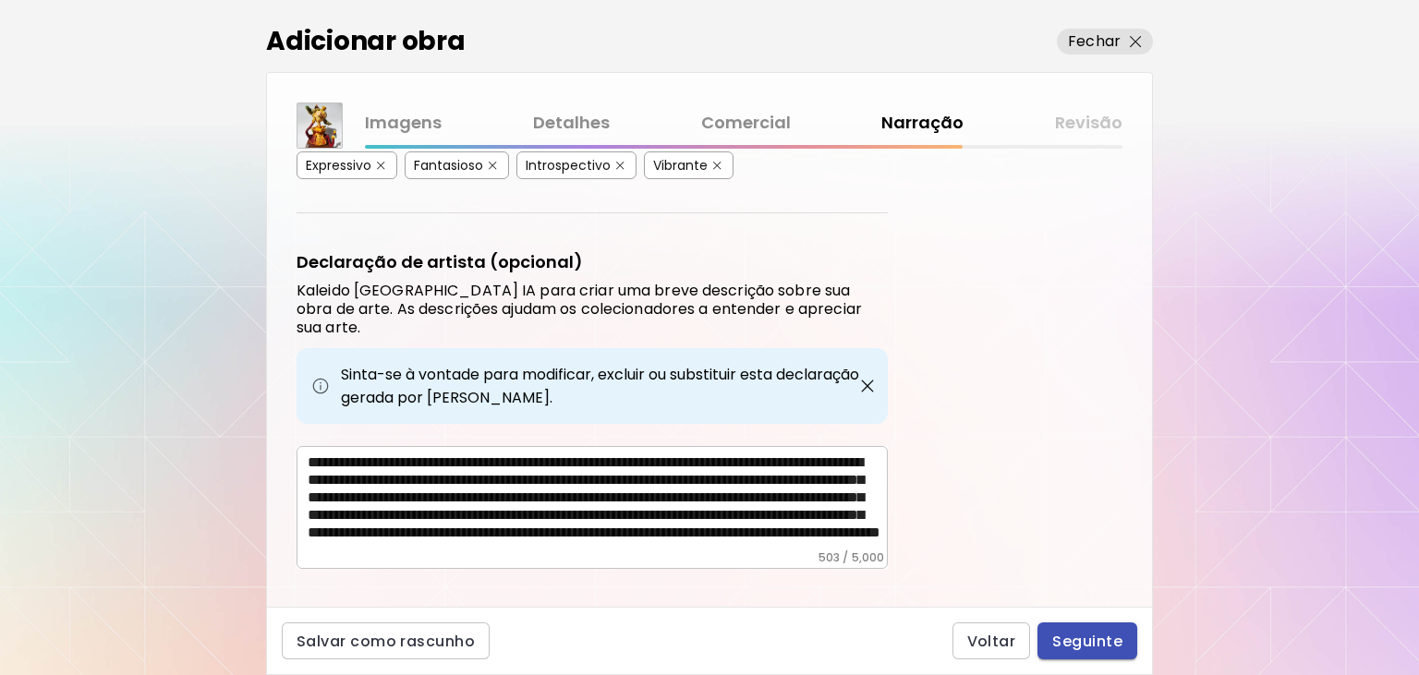
click at [1112, 642] on span "Seguinte" at bounding box center [1087, 641] width 70 height 19
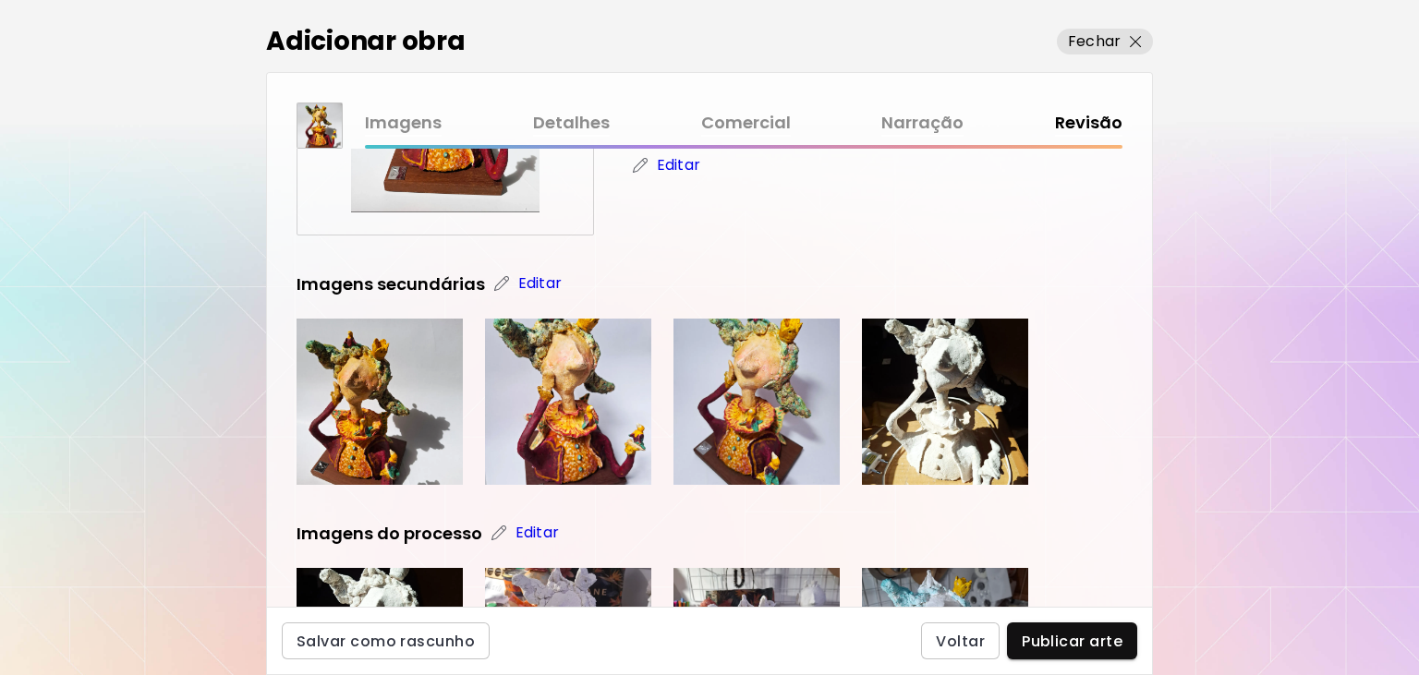
scroll to position [248, 0]
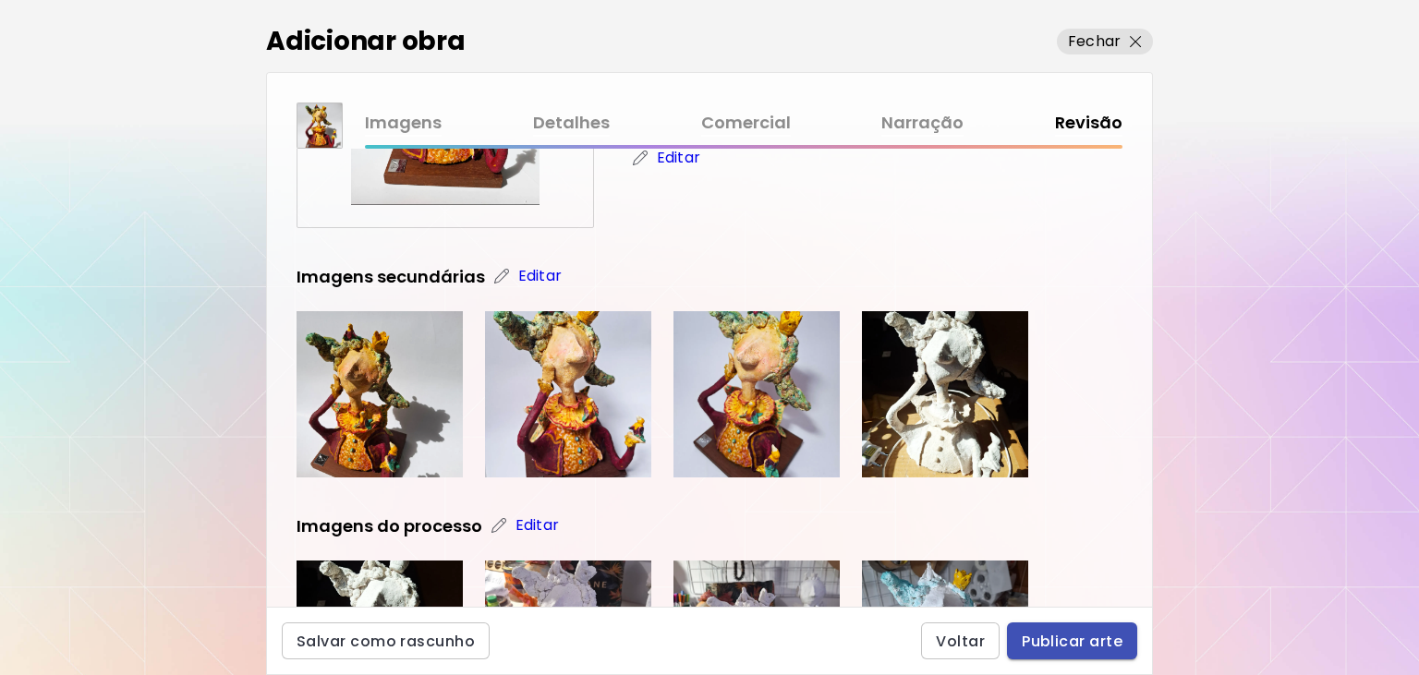
click at [1093, 637] on span "Publicar arte" at bounding box center [1071, 641] width 101 height 19
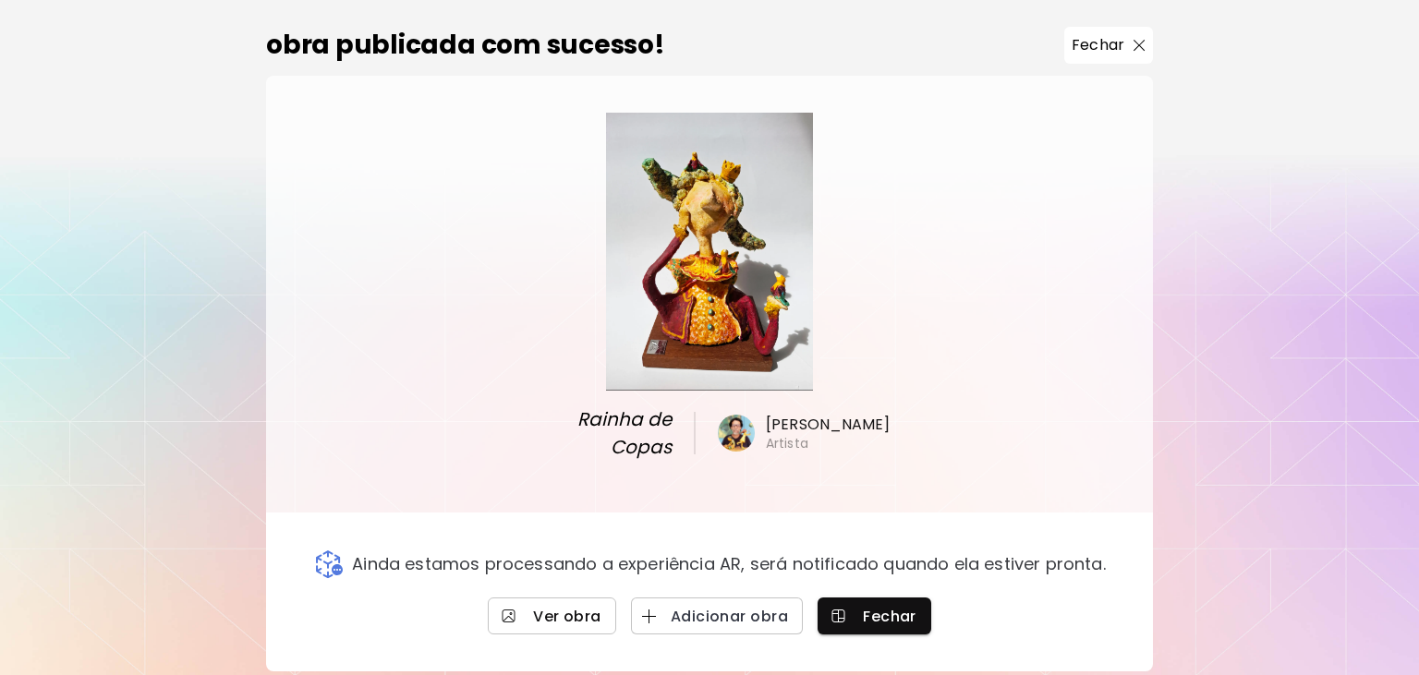
click at [557, 598] on link "Ver obra" at bounding box center [552, 616] width 128 height 37
